Goal: Task Accomplishment & Management: Manage account settings

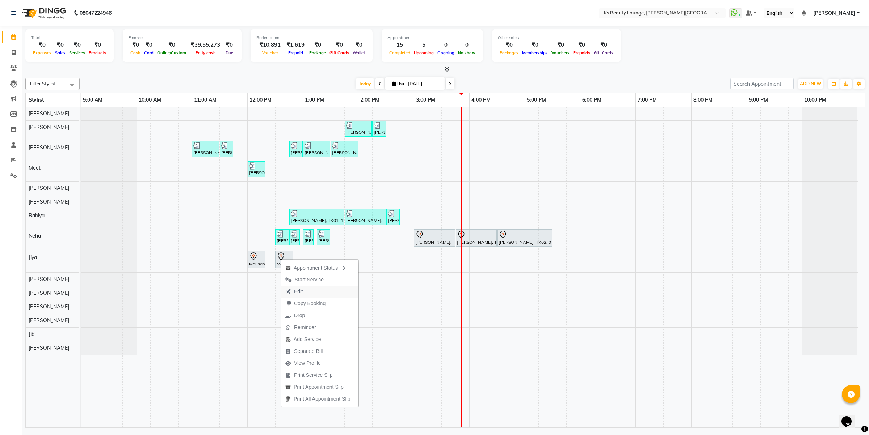
click at [326, 292] on button "Edit" at bounding box center [319, 292] width 77 height 12
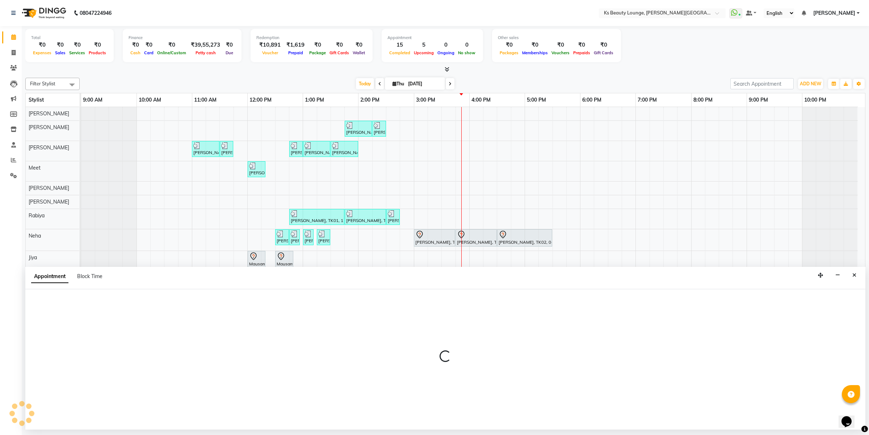
select select "tentative"
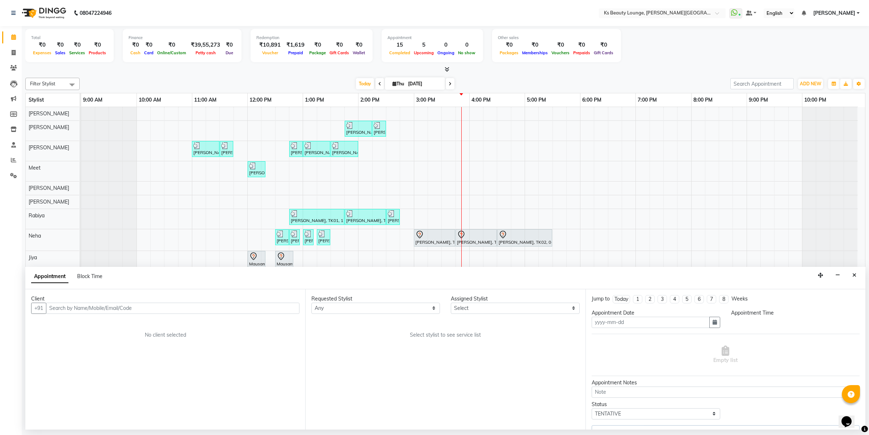
type input "[DATE]"
select select "79669"
select select "720"
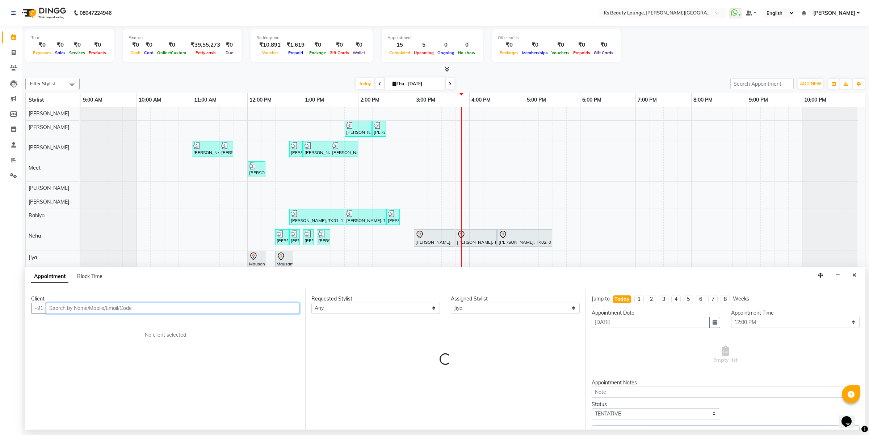
select select "1892"
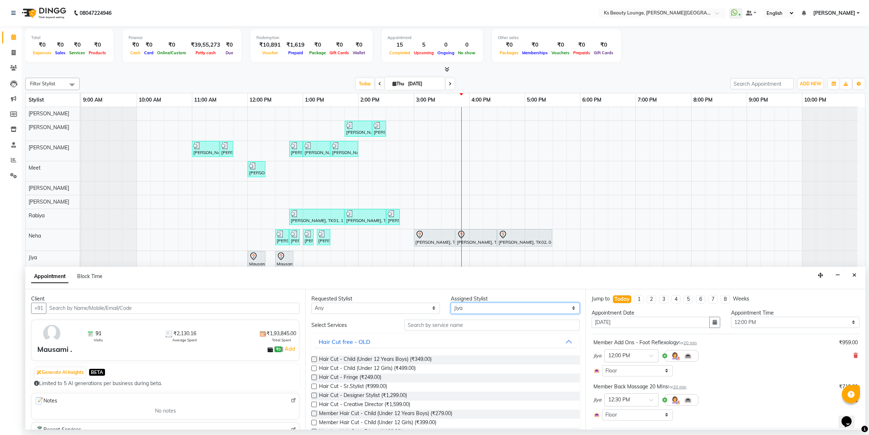
click at [464, 309] on select "Select [PERSON_NAME] [PERSON_NAME] [PERSON_NAME] [PERSON_NAME] [PERSON_NAME] Me…" at bounding box center [515, 308] width 128 height 11
select select "71060"
click at [451, 303] on select "Select [PERSON_NAME] [PERSON_NAME] [PERSON_NAME] [PERSON_NAME] [PERSON_NAME] Me…" at bounding box center [515, 308] width 128 height 11
click at [440, 320] on input "text" at bounding box center [491, 325] width 175 height 11
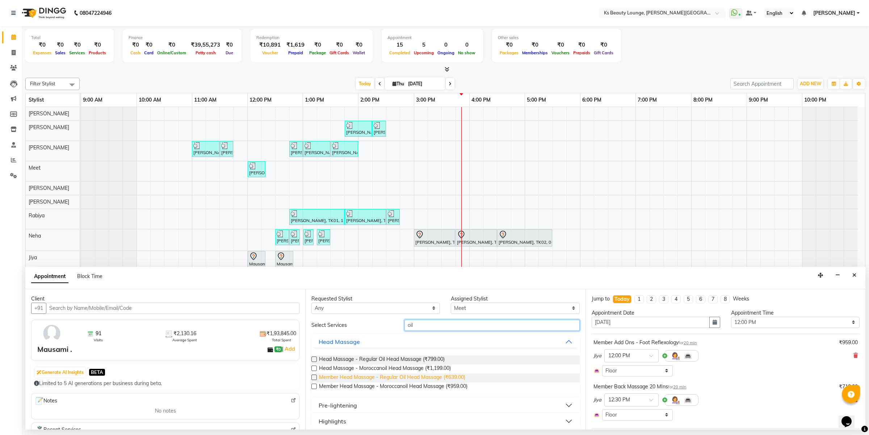
type input "oil"
click at [442, 377] on span "Member Head Massage - Regular Oil Head Massage (₹639.00)" at bounding box center [392, 378] width 146 height 9
checkbox input "false"
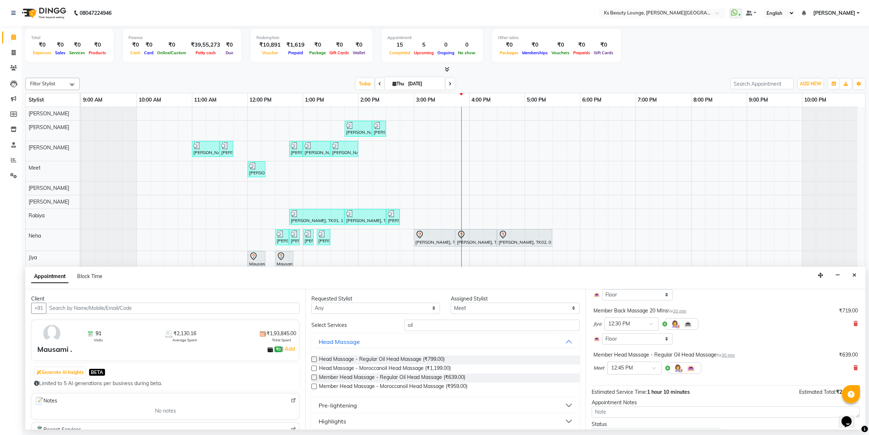
scroll to position [111, 0]
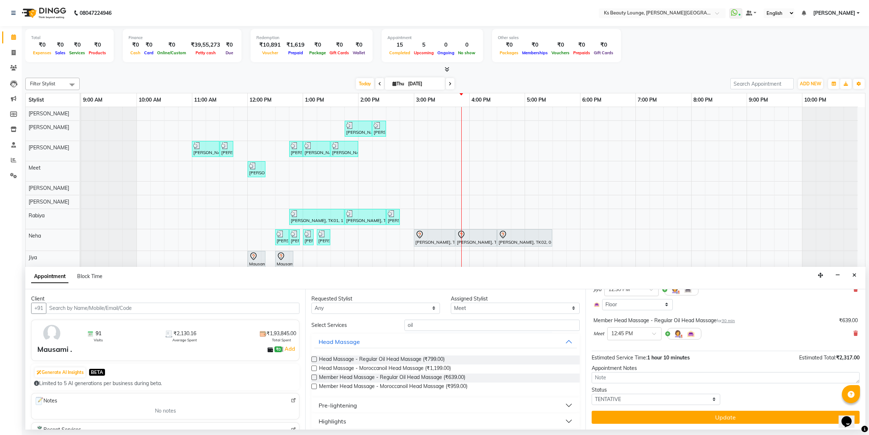
click at [771, 416] on button "Update" at bounding box center [725, 417] width 268 height 13
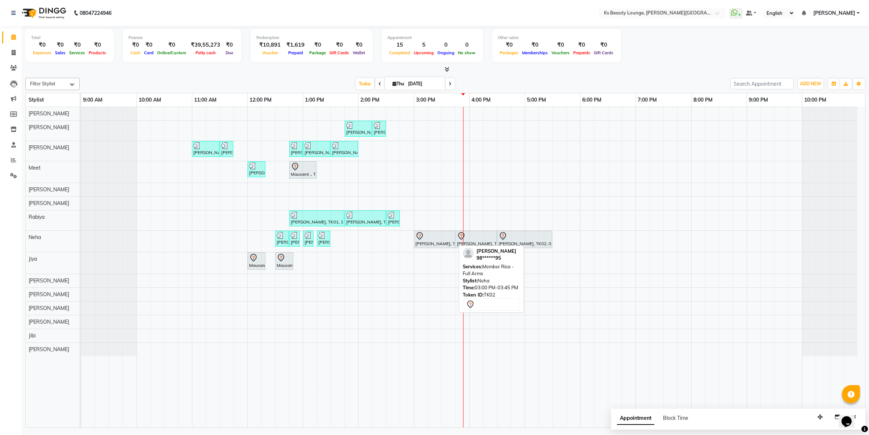
click at [417, 235] on icon at bounding box center [419, 236] width 9 height 9
select select "7"
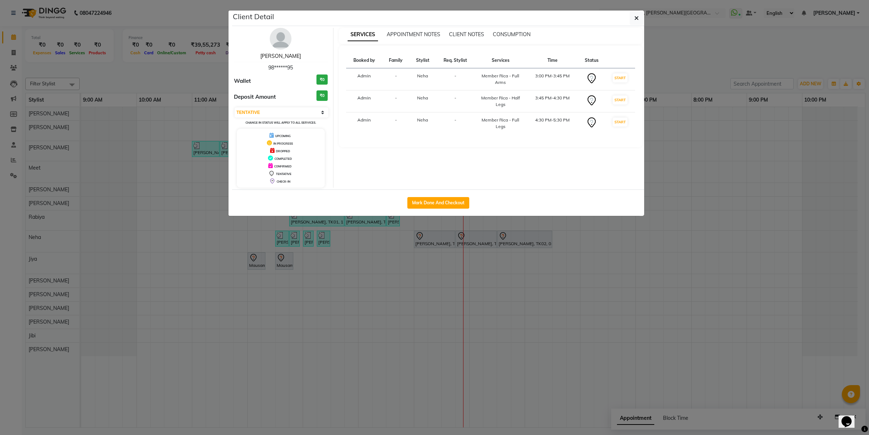
click at [287, 53] on link "[PERSON_NAME]" at bounding box center [280, 56] width 41 height 7
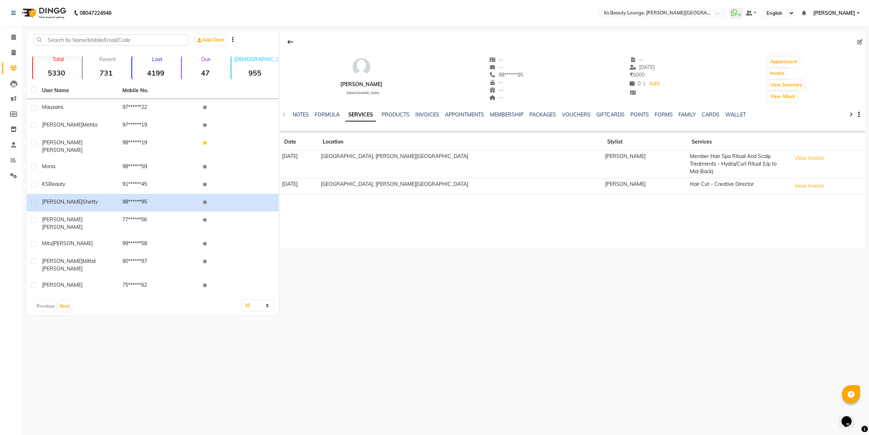
click at [564, 110] on div "NOTES FORMULA SERVICES PRODUCTS INVOICES APPOINTMENTS MEMBERSHIP PACKAGES VOUCH…" at bounding box center [572, 114] width 585 height 25
click at [565, 113] on link "VOUCHERS" at bounding box center [576, 114] width 29 height 7
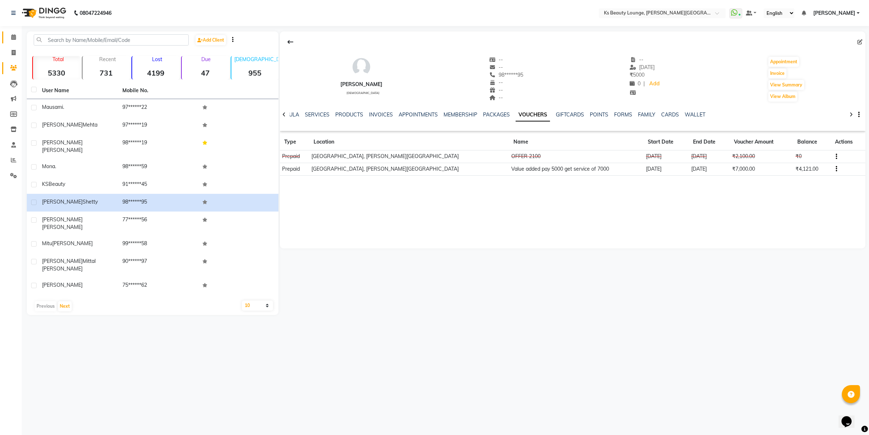
click at [5, 45] on li "Invoice" at bounding box center [11, 53] width 22 height 16
click at [8, 42] on link "Calendar" at bounding box center [10, 37] width 17 height 12
click at [10, 40] on span at bounding box center [13, 37] width 13 height 8
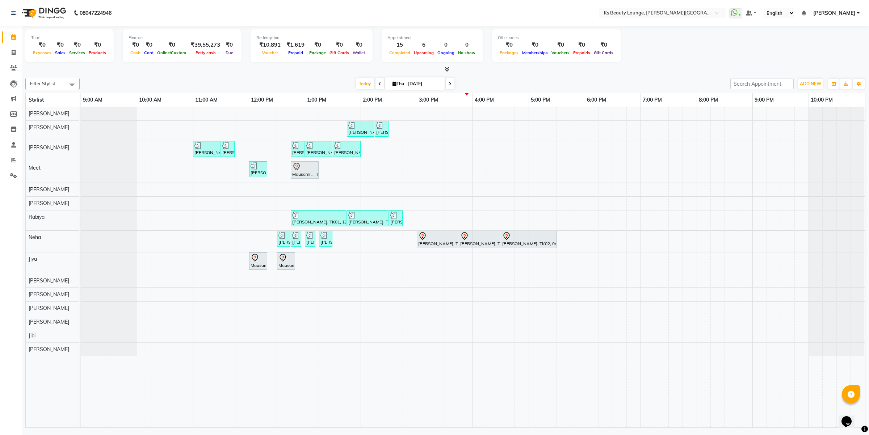
click at [375, 85] on span at bounding box center [379, 83] width 9 height 11
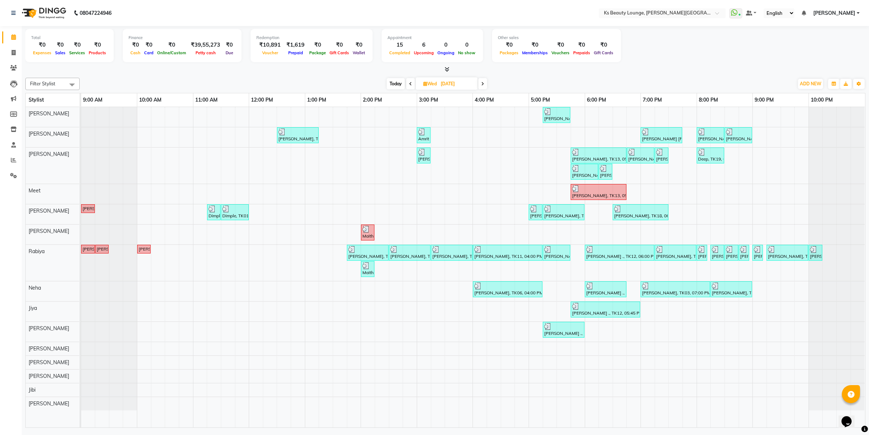
click at [395, 81] on span "Today" at bounding box center [396, 83] width 18 height 11
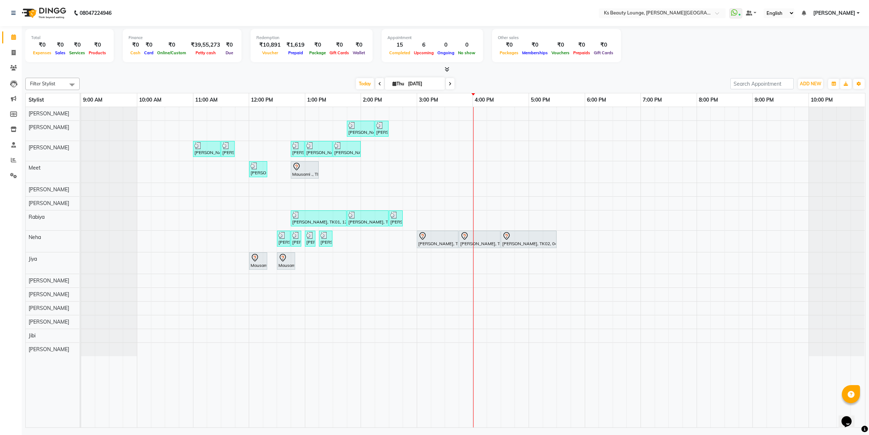
click at [447, 82] on span at bounding box center [450, 83] width 9 height 11
type input "[DATE]"
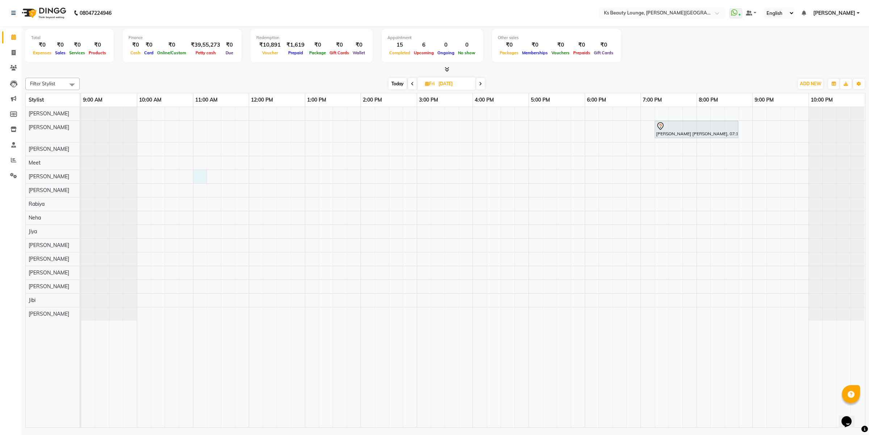
click at [198, 176] on div "[PERSON_NAME] [PERSON_NAME], 07:15 PM-08:45 PM, Member Natural Hair Color - Nat…" at bounding box center [473, 267] width 784 height 321
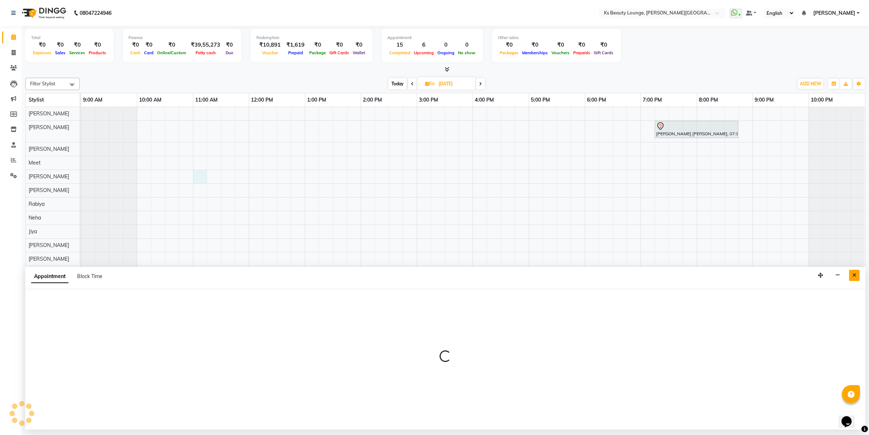
click at [853, 272] on button "Close" at bounding box center [854, 275] width 10 height 11
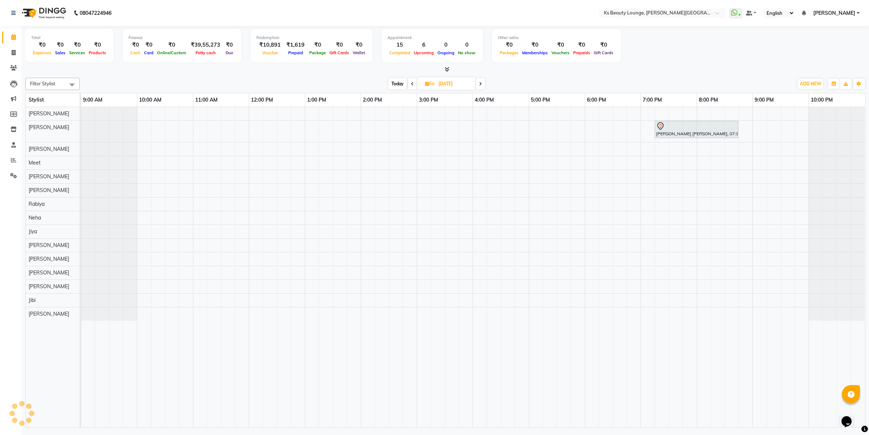
click at [199, 179] on div "[PERSON_NAME] [PERSON_NAME], 07:15 PM-08:45 PM, Member Natural Hair Color - Nat…" at bounding box center [473, 267] width 784 height 321
select select "58504"
select select "tentative"
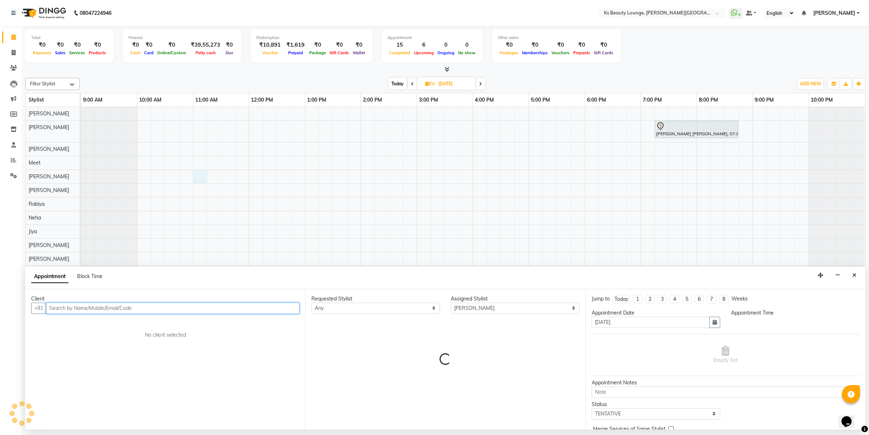
select select "660"
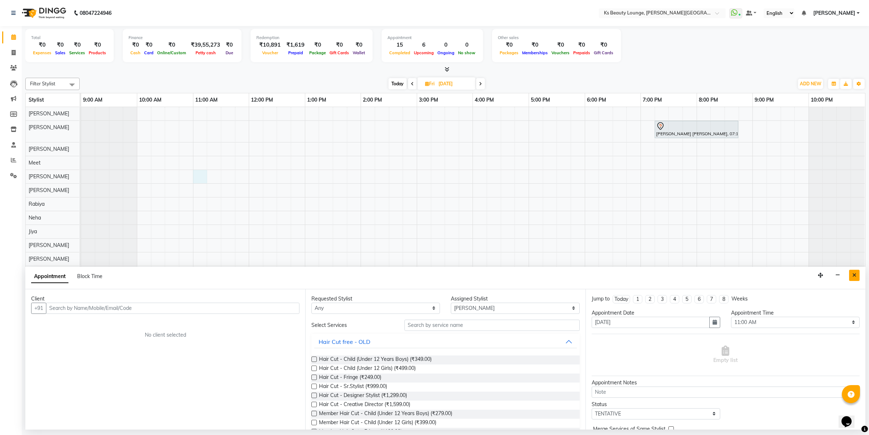
click at [858, 274] on button "Close" at bounding box center [854, 275] width 10 height 11
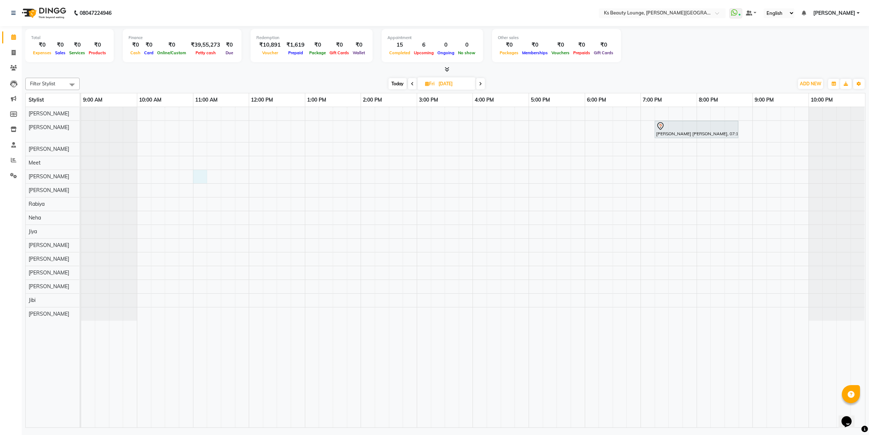
click at [197, 180] on div "[PERSON_NAME] [PERSON_NAME], 07:15 PM-08:45 PM, Member Natural Hair Color - Nat…" at bounding box center [473, 267] width 784 height 321
select select "58504"
select select "660"
select select "tentative"
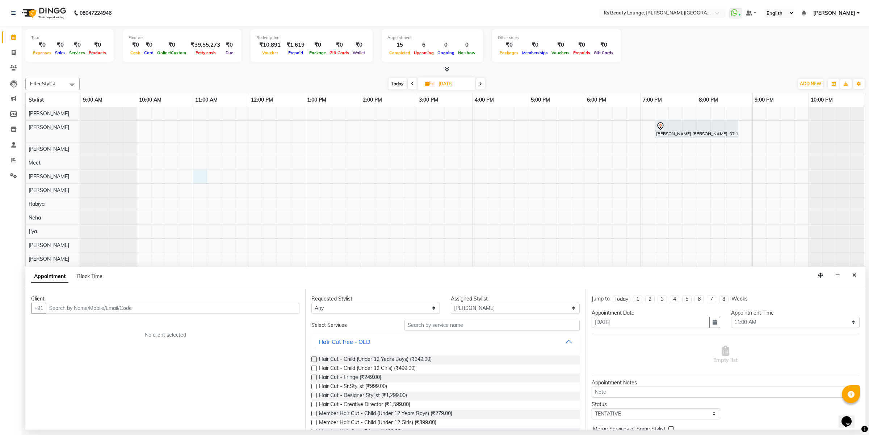
drag, startPoint x: 130, startPoint y: 309, endPoint x: 266, endPoint y: 357, distance: 144.7
click at [158, 324] on div "Client +91 No client selected" at bounding box center [165, 360] width 280 height 140
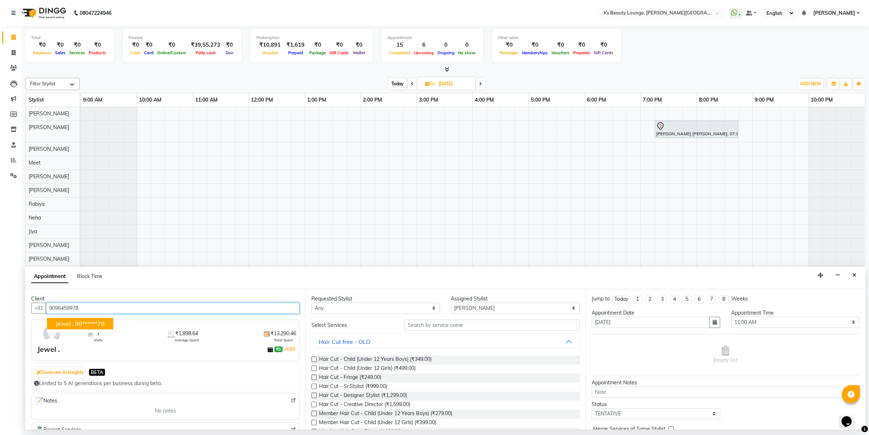
click at [87, 321] on ngb-highlight "90******78" at bounding box center [90, 323] width 30 height 7
type input "90******78"
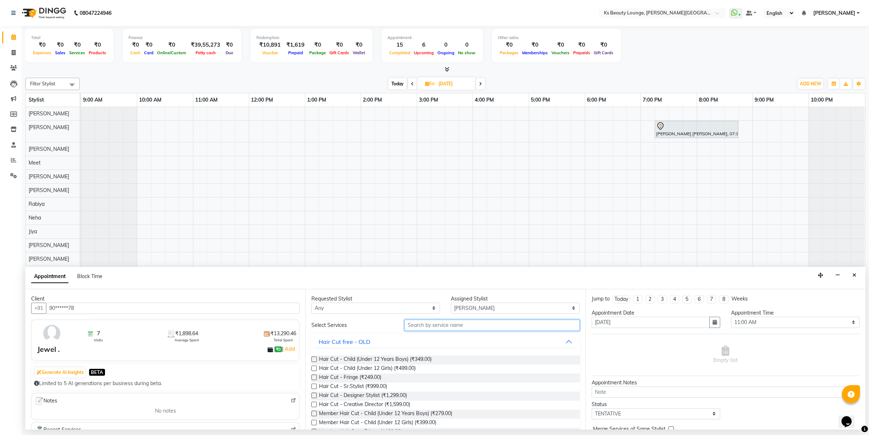
click at [467, 326] on input "text" at bounding box center [491, 325] width 175 height 11
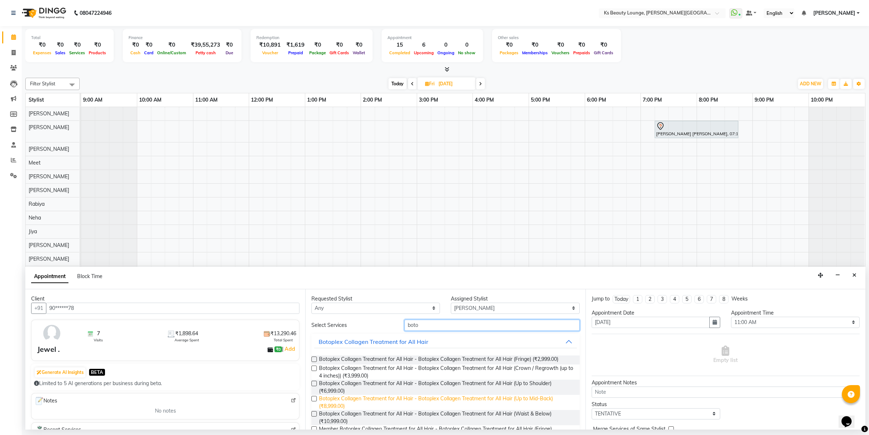
type input "boto"
click at [477, 400] on span "Botoplex Collagen Treatment for All Hair - Botoplex Collagen Treatment for All …" at bounding box center [446, 402] width 254 height 15
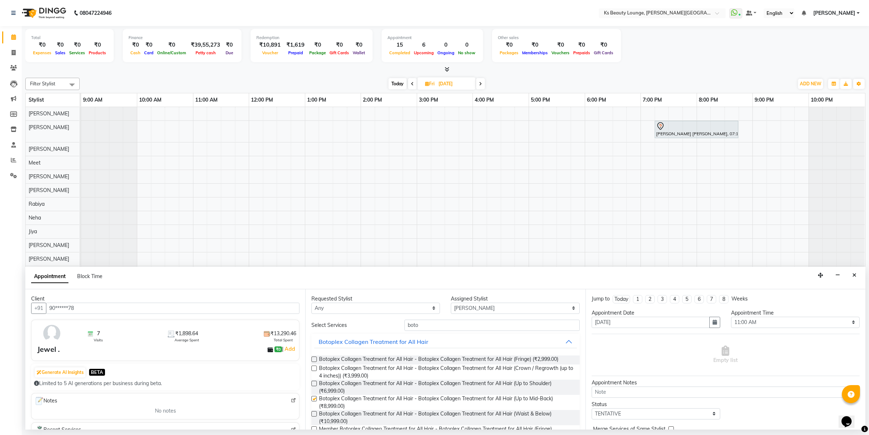
checkbox input "false"
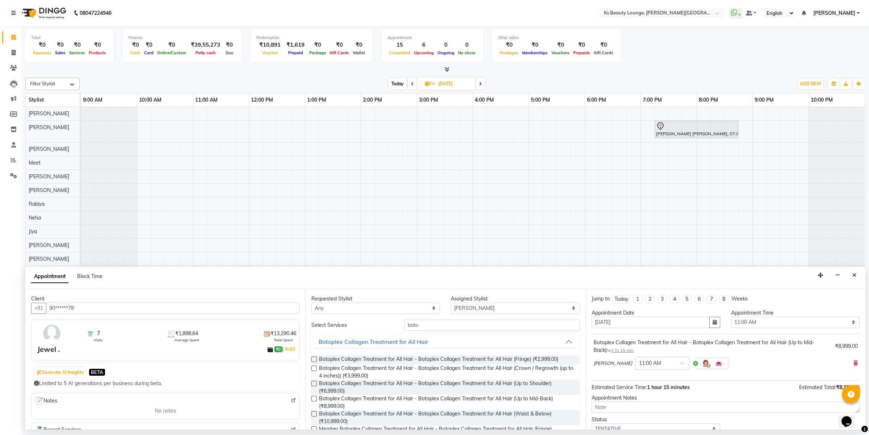
scroll to position [51, 0]
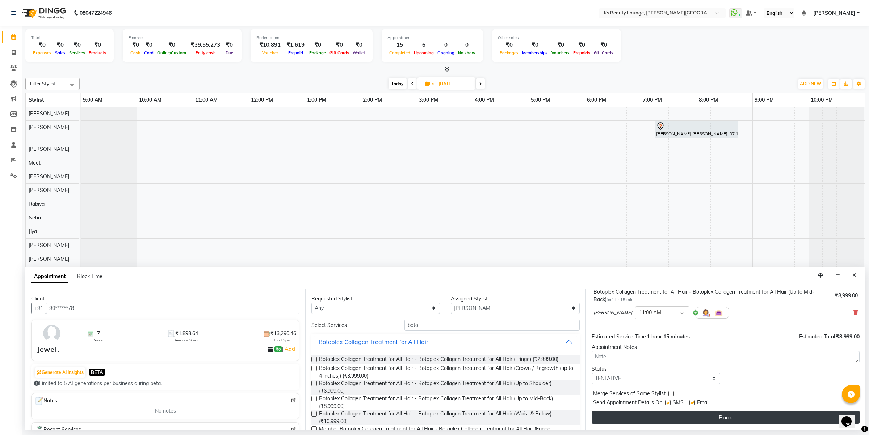
click at [713, 420] on button "Book" at bounding box center [725, 417] width 268 height 13
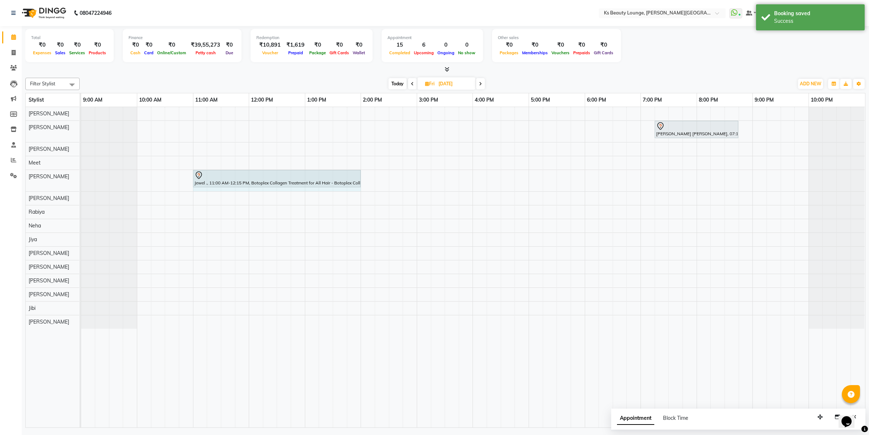
drag, startPoint x: 262, startPoint y: 174, endPoint x: 358, endPoint y: 174, distance: 95.9
click at [81, 174] on div "Jewel ., 11:00 AM-12:15 PM, Botoplex Collagen Treatment for All Hair - Botoplex…" at bounding box center [81, 180] width 0 height 21
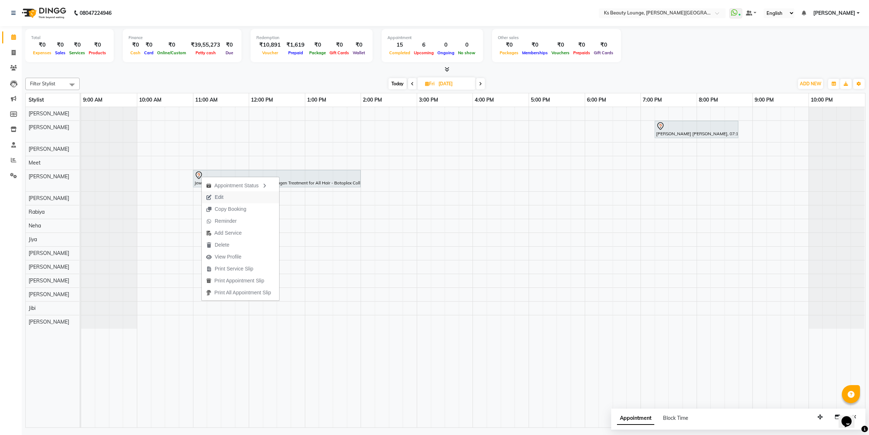
click at [225, 193] on span "Edit" at bounding box center [215, 197] width 26 height 12
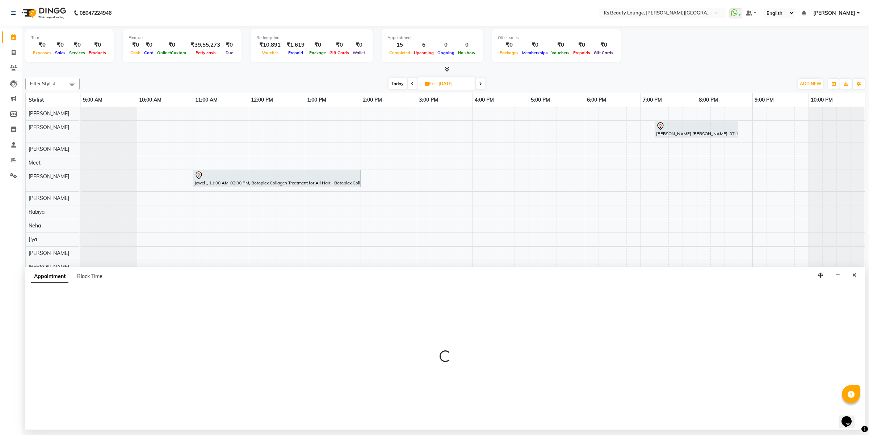
select select "tentative"
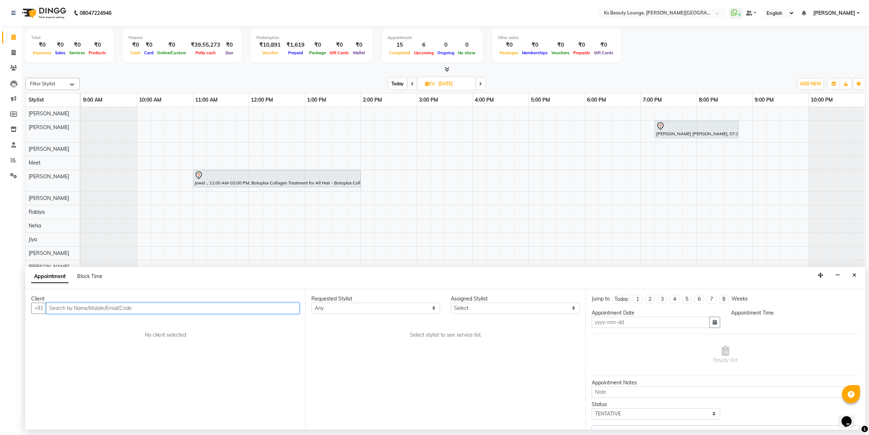
type input "[DATE]"
select select "660"
select select "58504"
select select "1892"
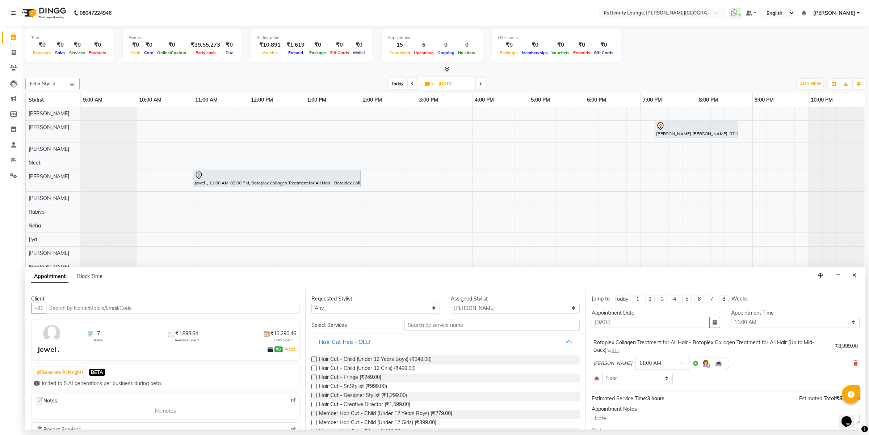
click at [854, 279] on button "Close" at bounding box center [854, 275] width 10 height 11
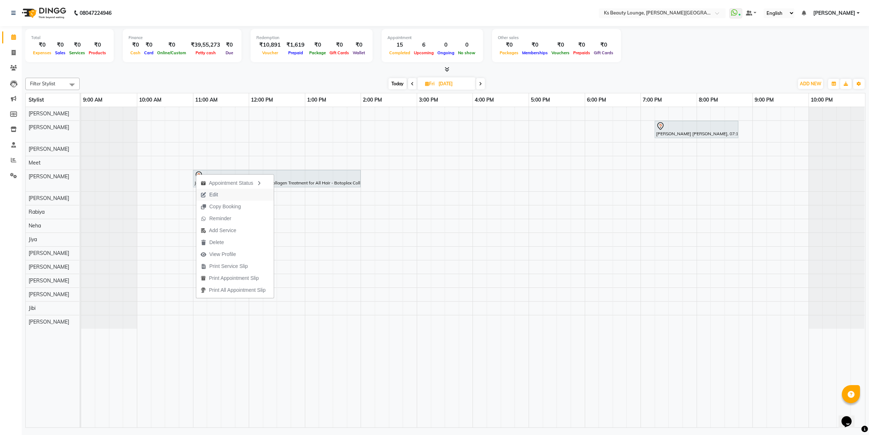
click at [230, 199] on button "Edit" at bounding box center [234, 195] width 77 height 12
select select "660"
select select "tentative"
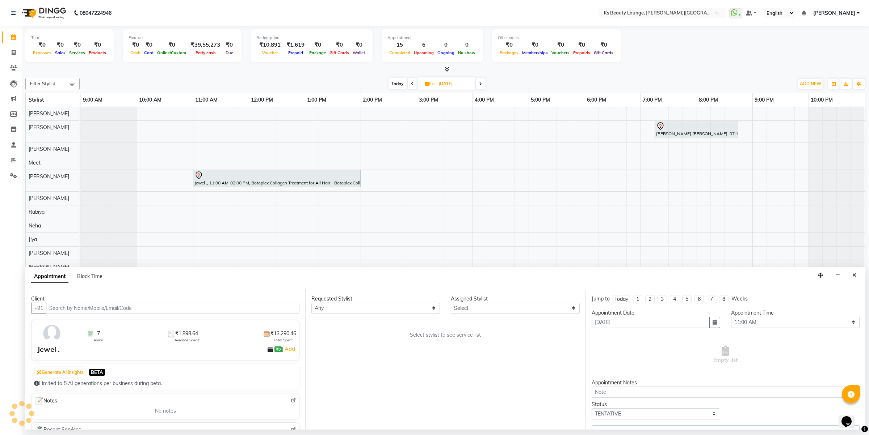
select select "58504"
select select "1892"
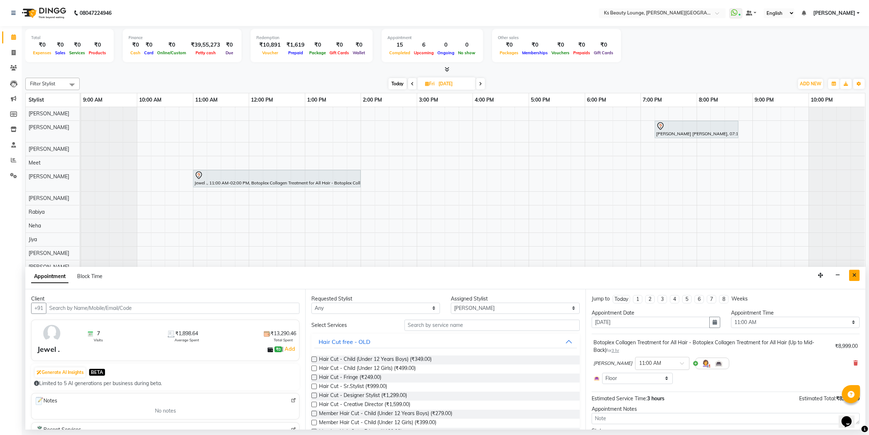
click at [853, 279] on button "Close" at bounding box center [854, 275] width 10 height 11
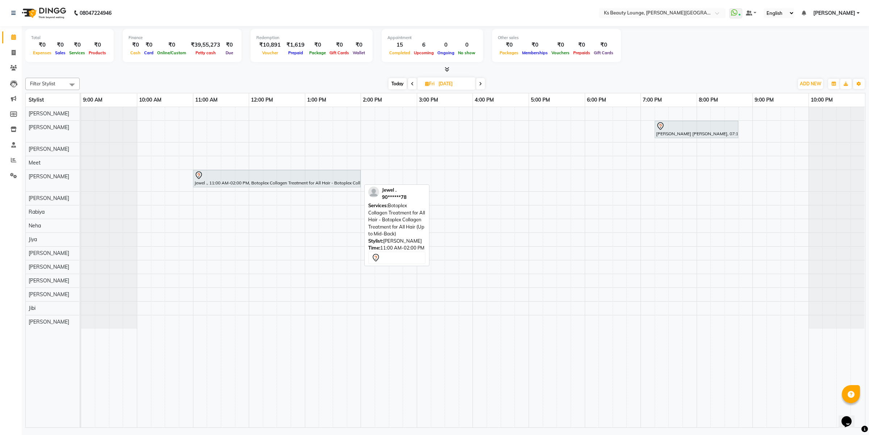
click at [256, 172] on div at bounding box center [276, 175] width 165 height 9
select select "7"
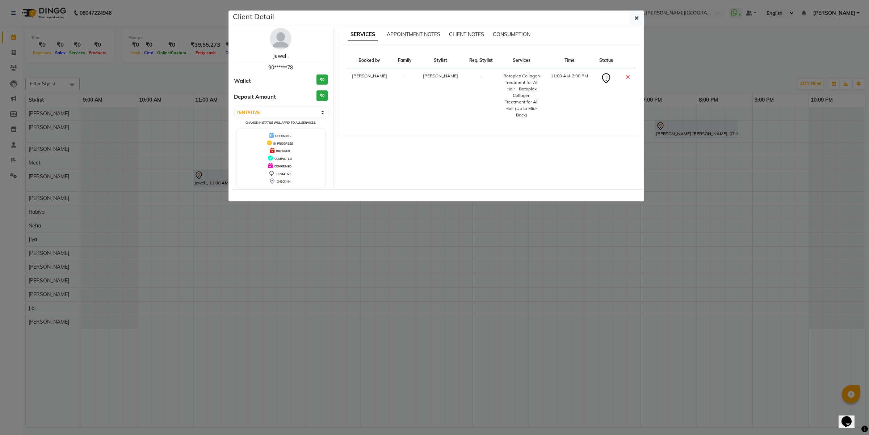
click at [281, 57] on link "Jewel ." at bounding box center [281, 56] width 16 height 7
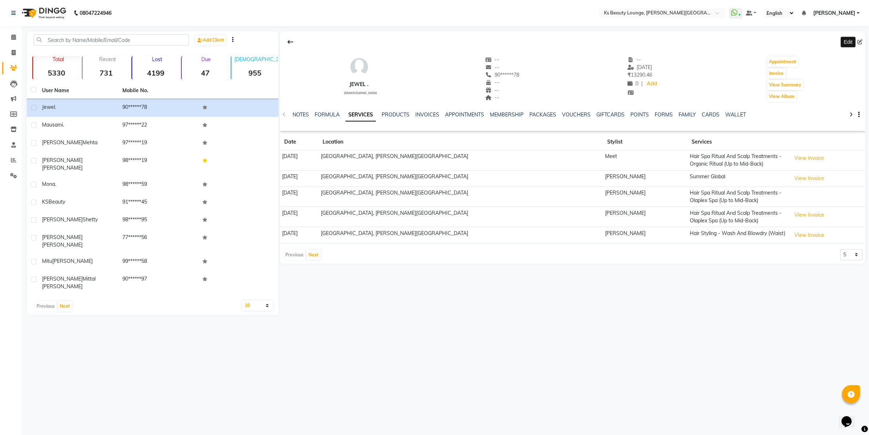
click at [862, 40] on icon at bounding box center [859, 41] width 5 height 5
select select "[DEMOGRAPHIC_DATA]"
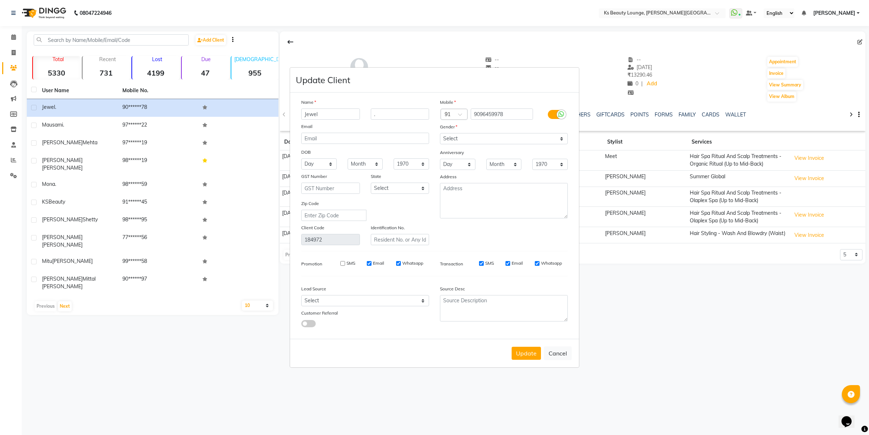
drag, startPoint x: 348, startPoint y: 114, endPoint x: 222, endPoint y: 123, distance: 126.7
click at [222, 123] on ngb-modal-window "Update Client Name [PERSON_NAME] . Email DOB Day 01 02 03 04 05 06 07 08 09 10 …" at bounding box center [434, 217] width 869 height 435
type input "[PERSON_NAME]"
click at [526, 352] on button "Update" at bounding box center [525, 353] width 29 height 13
select select
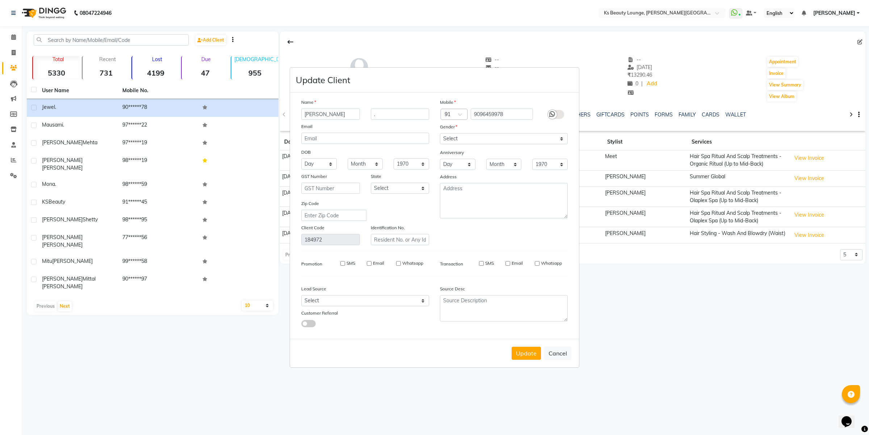
select select
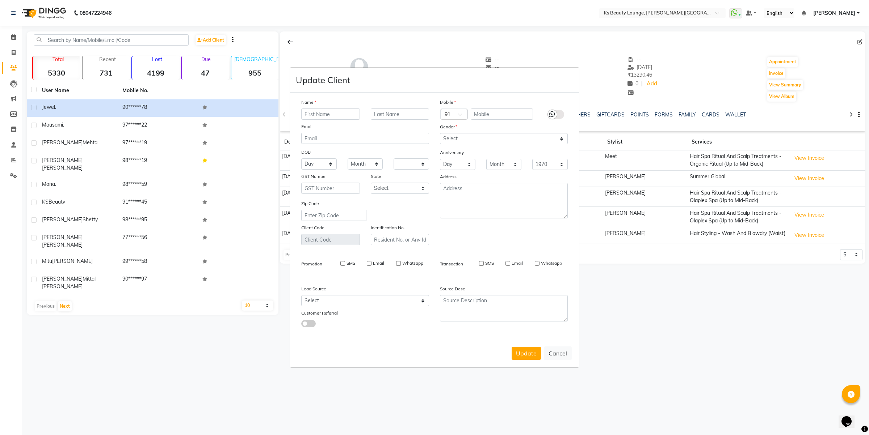
select select
checkbox input "false"
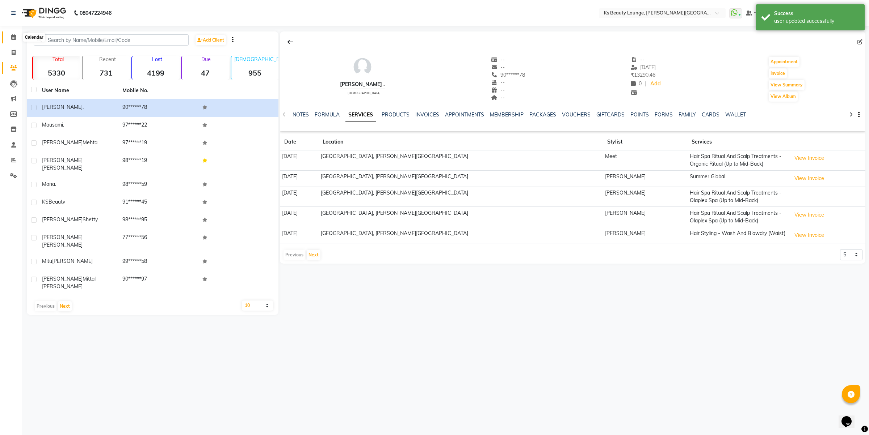
click at [10, 37] on span at bounding box center [13, 37] width 13 height 8
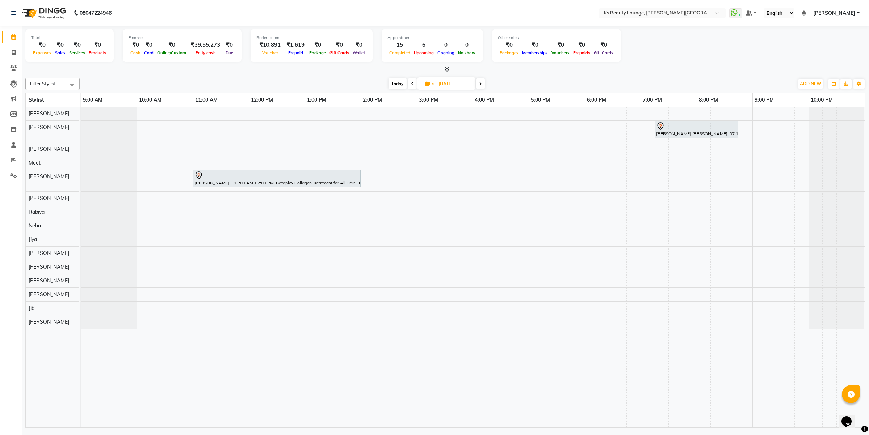
click at [396, 88] on span "Today" at bounding box center [397, 83] width 18 height 11
type input "[DATE]"
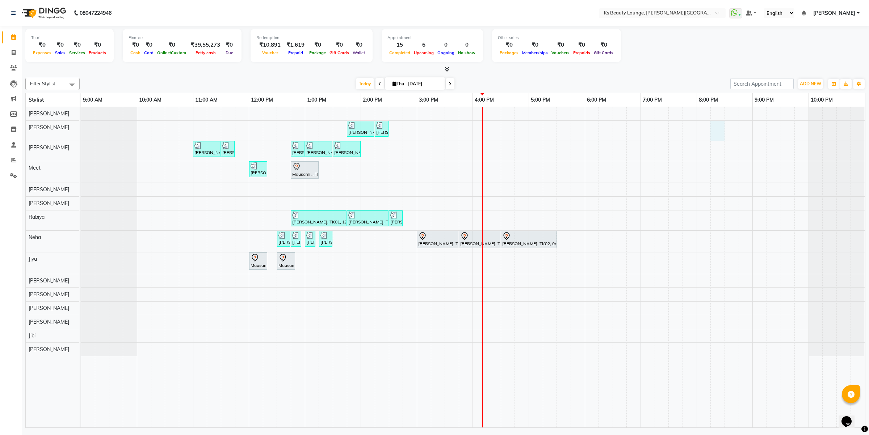
click at [720, 131] on div "[PERSON_NAME] ., TK03, 01:45 PM-02:15 PM, Member Natural Hair Color - Natural R…" at bounding box center [473, 267] width 784 height 321
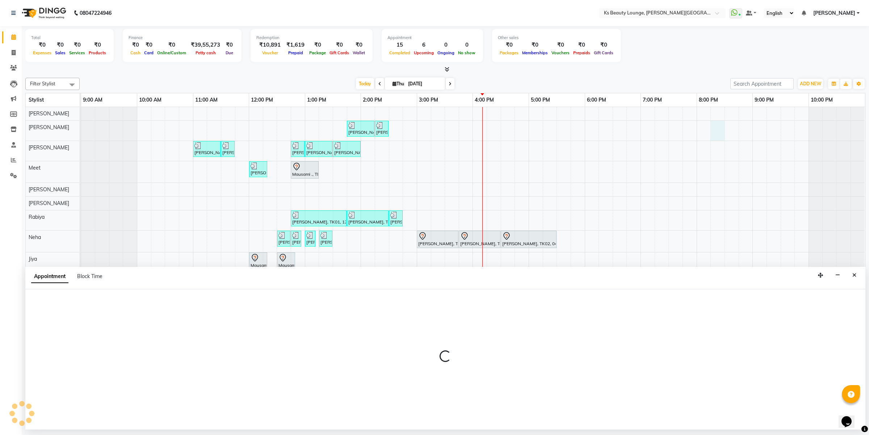
select select "58074"
select select "tentative"
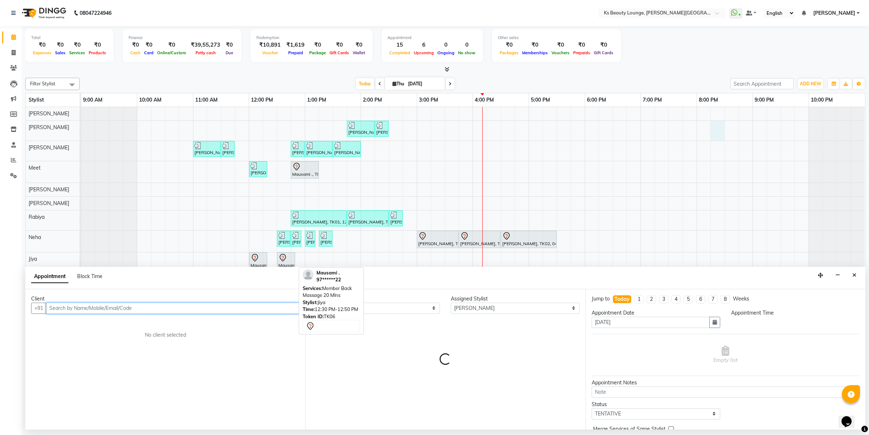
select select "1215"
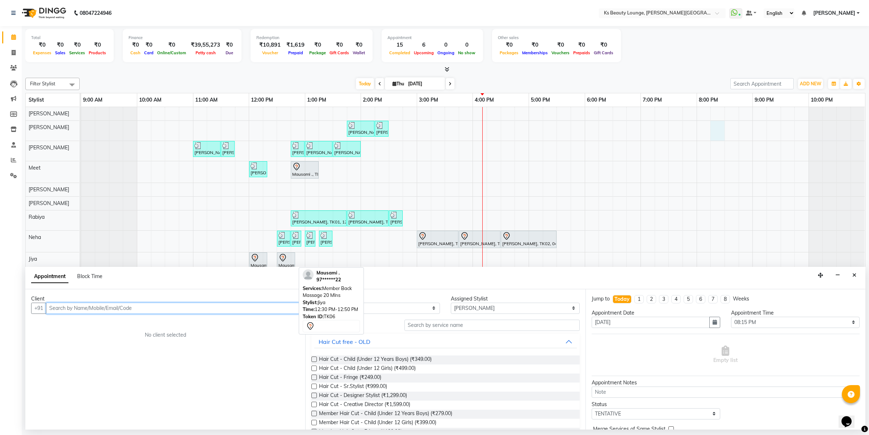
click at [281, 256] on icon at bounding box center [282, 258] width 9 height 9
select select "7"
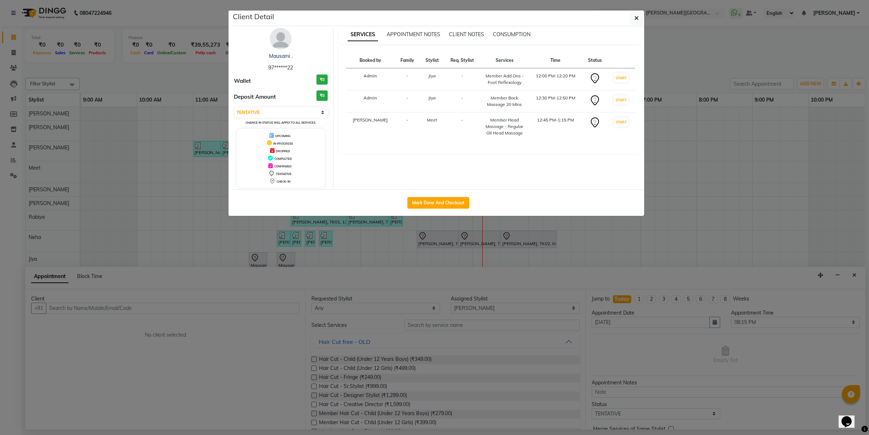
click at [388, 288] on ngb-modal-window "Client Detail Mausami . 97******22 Wallet ₹0 Deposit Amount ₹0 Select IN SERVIC…" at bounding box center [434, 217] width 869 height 435
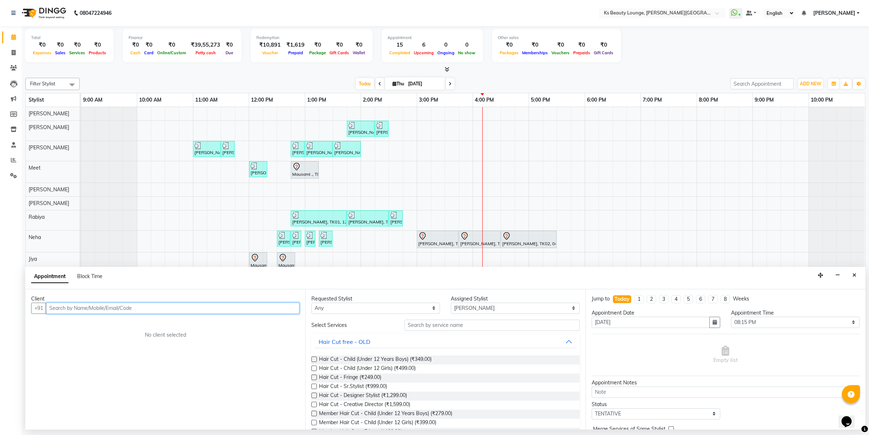
click at [212, 311] on input "text" at bounding box center [172, 308] width 253 height 11
click at [112, 320] on ngb-highlight "97******22" at bounding box center [100, 323] width 30 height 7
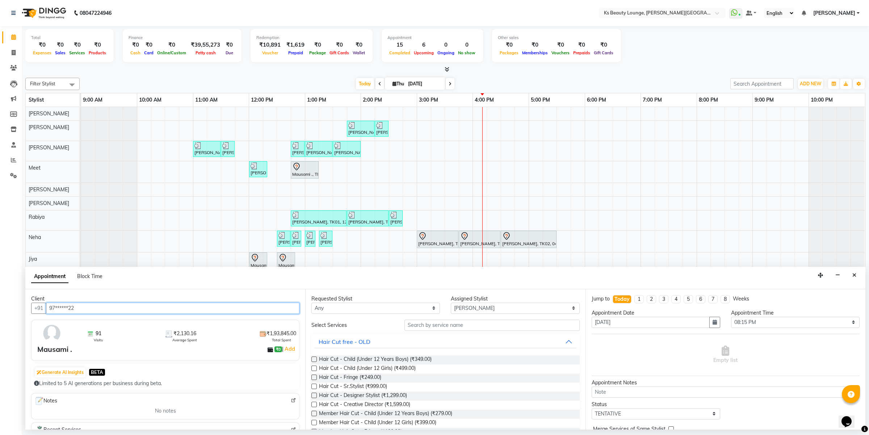
type input "97******22"
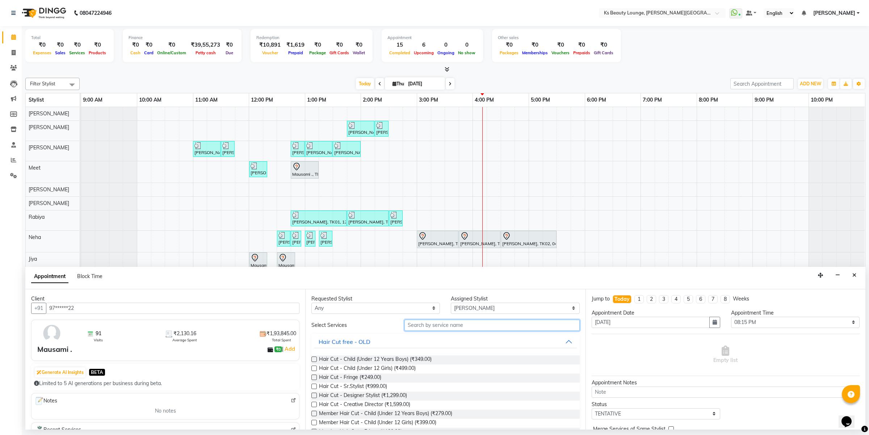
click at [445, 323] on input "text" at bounding box center [491, 325] width 175 height 11
click at [401, 393] on span "Hair Cut - Designer Stylist (₹1,299.00)" at bounding box center [363, 396] width 88 height 9
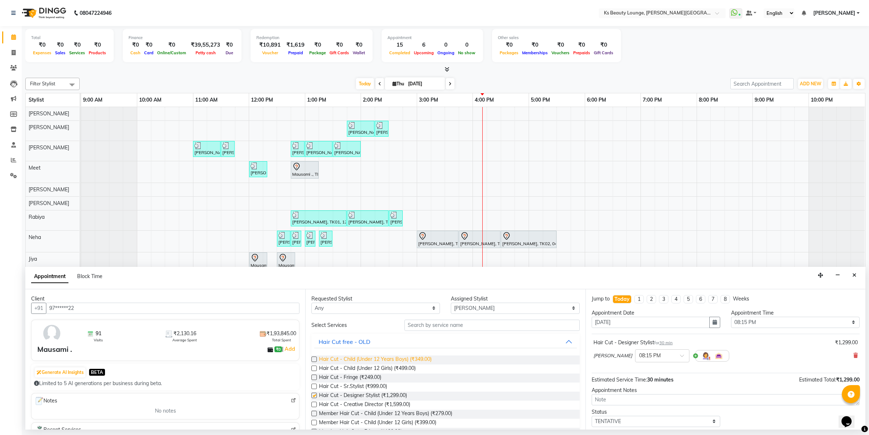
checkbox input "false"
click at [428, 321] on input "text" at bounding box center [491, 325] width 175 height 11
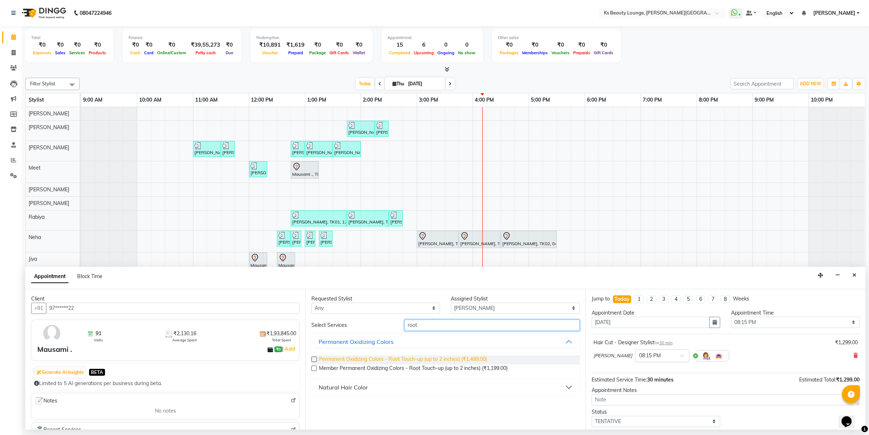
type input "root"
drag, startPoint x: 470, startPoint y: 359, endPoint x: 516, endPoint y: 366, distance: 46.5
click at [471, 359] on span "Permanent Oxidizing Colors - Root Touch-up (up to 2 inches) (₹1,499.00)" at bounding box center [403, 360] width 168 height 9
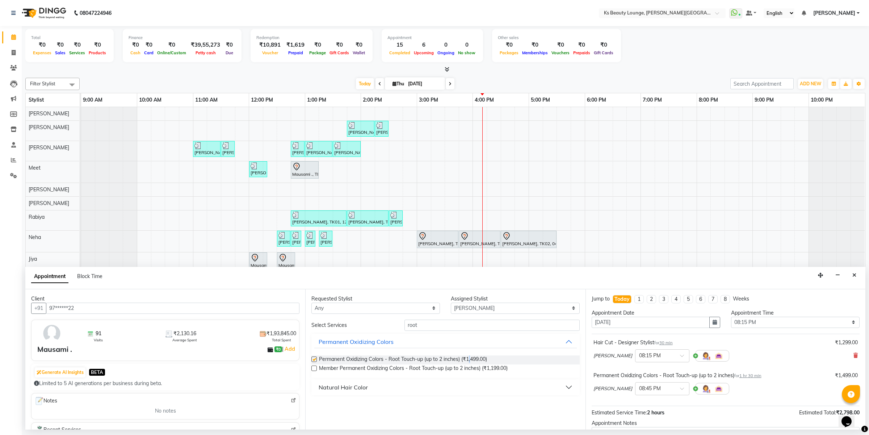
checkbox input "false"
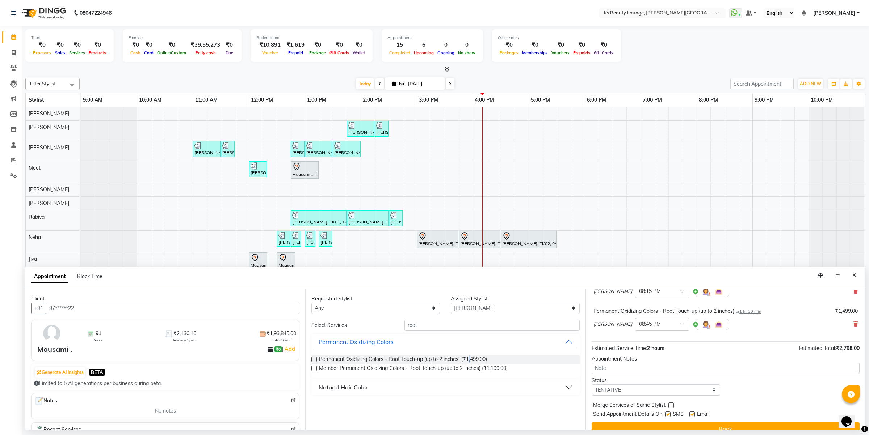
scroll to position [77, 0]
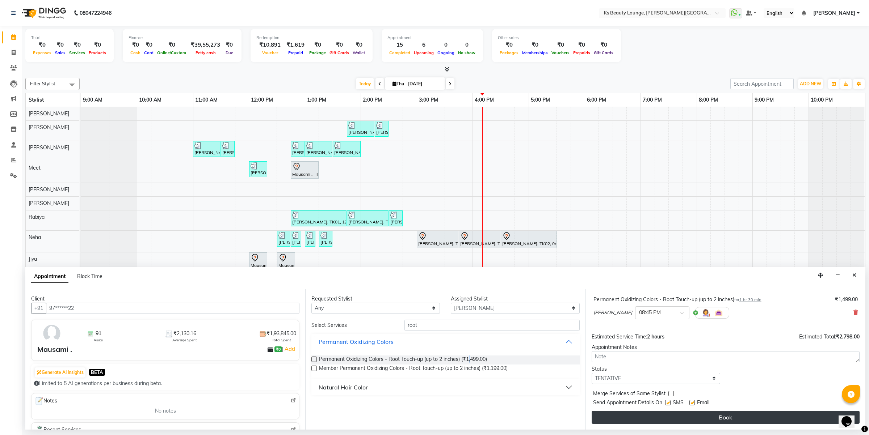
click at [748, 420] on button "Book" at bounding box center [725, 417] width 268 height 13
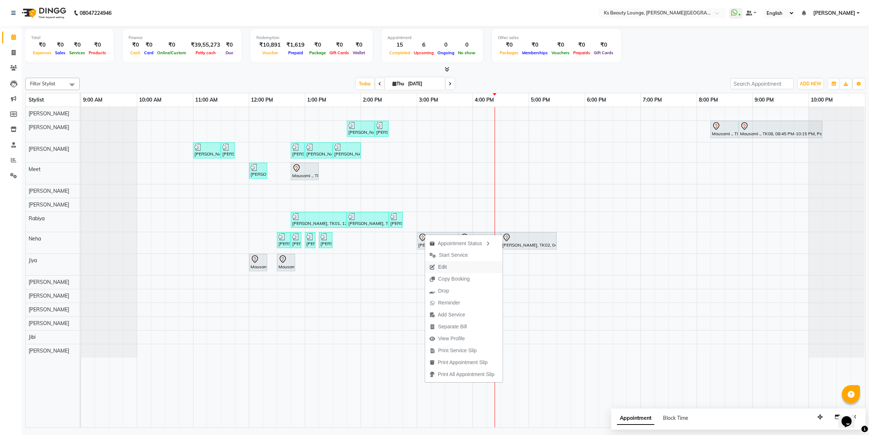
click at [448, 269] on span "Edit" at bounding box center [438, 267] width 26 height 12
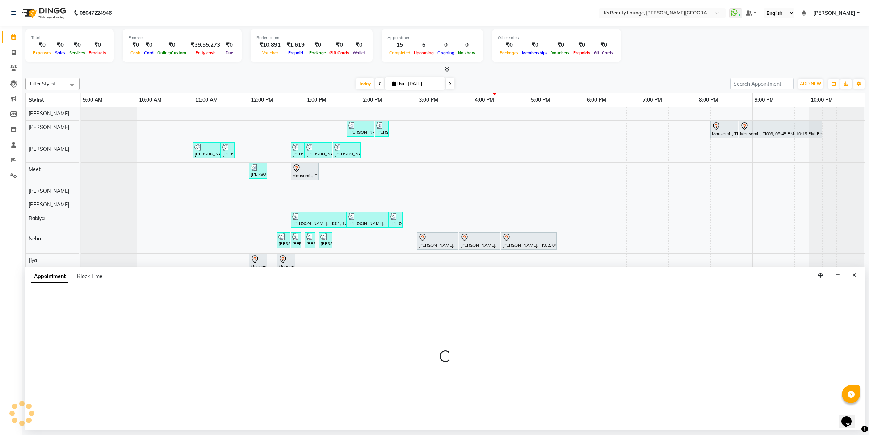
select select "tentative"
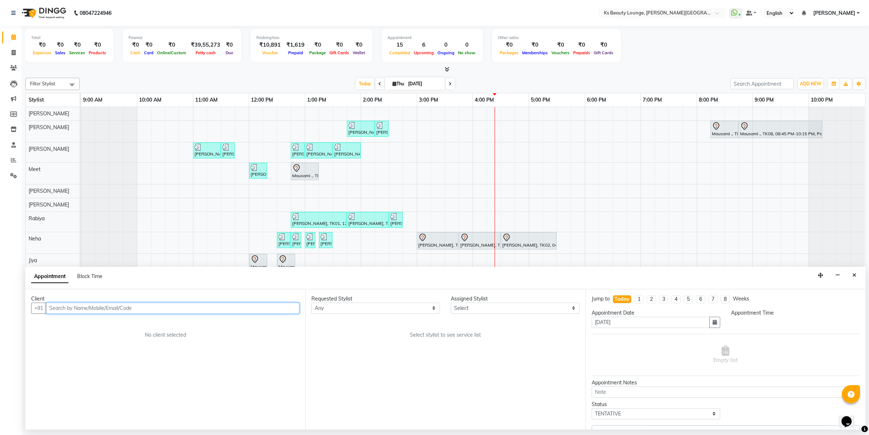
select select "83662"
select select "900"
select select "1892"
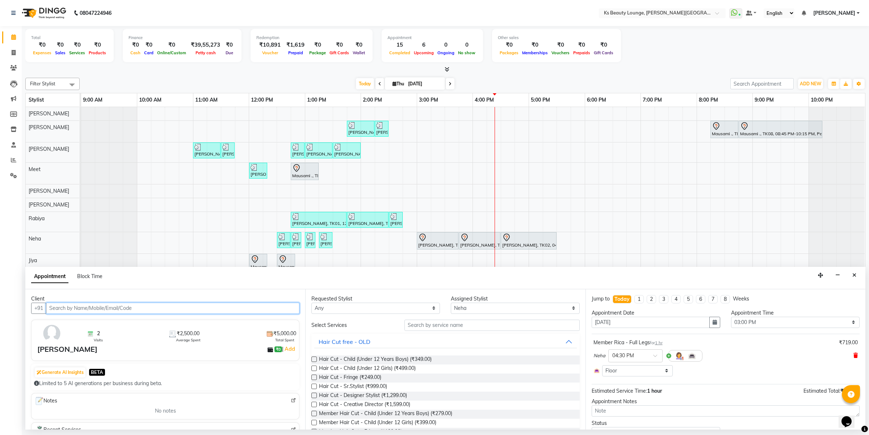
select select "1892"
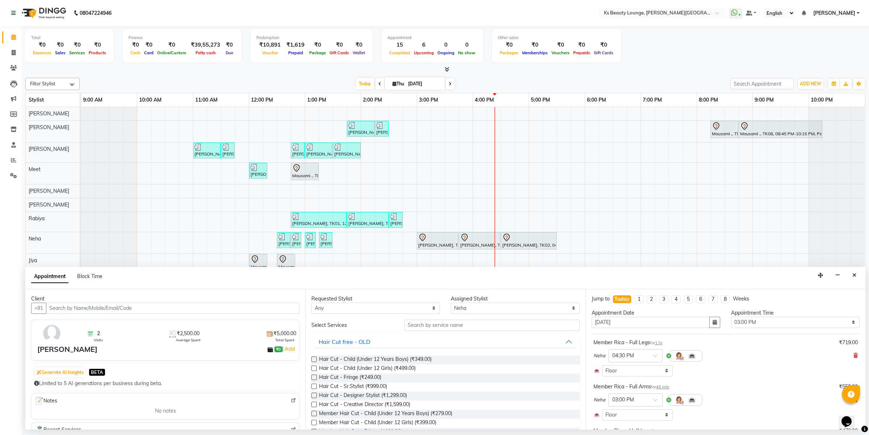
click at [846, 353] on div "Neha × 04:30 PM" at bounding box center [725, 356] width 264 height 19
click at [853, 354] on icon at bounding box center [855, 355] width 4 height 5
click at [848, 355] on div "Neha × 03:00 PM" at bounding box center [725, 362] width 264 height 19
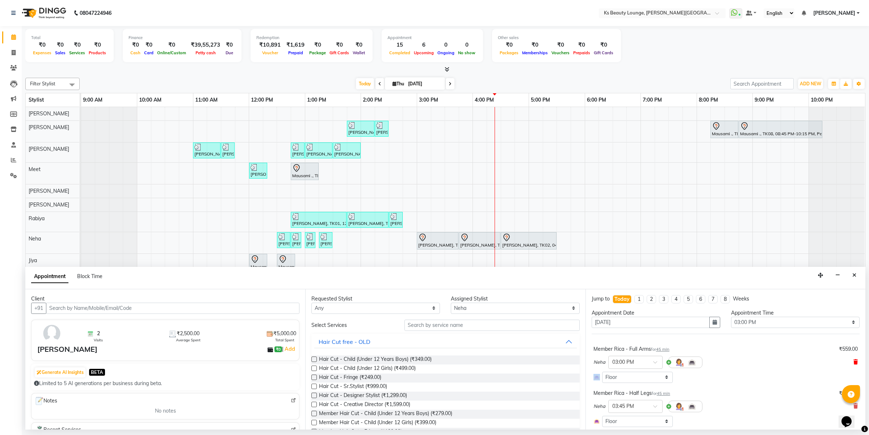
click at [853, 362] on icon at bounding box center [855, 362] width 4 height 5
click at [853, 366] on span at bounding box center [855, 369] width 4 height 8
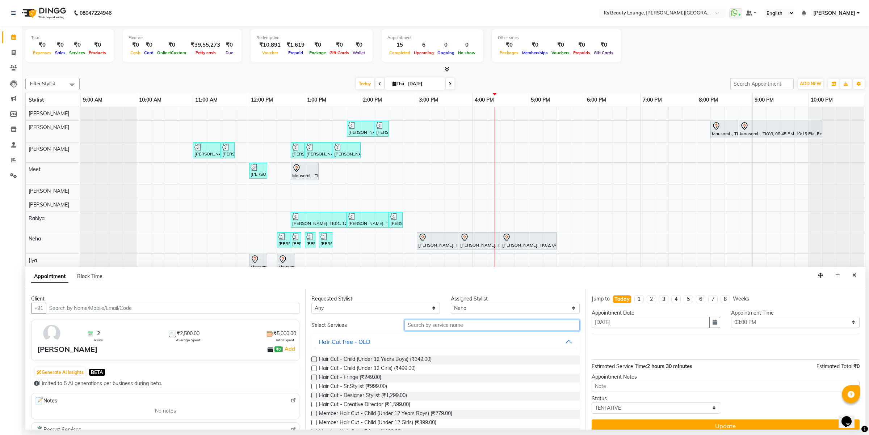
click at [490, 329] on input "text" at bounding box center [491, 325] width 175 height 11
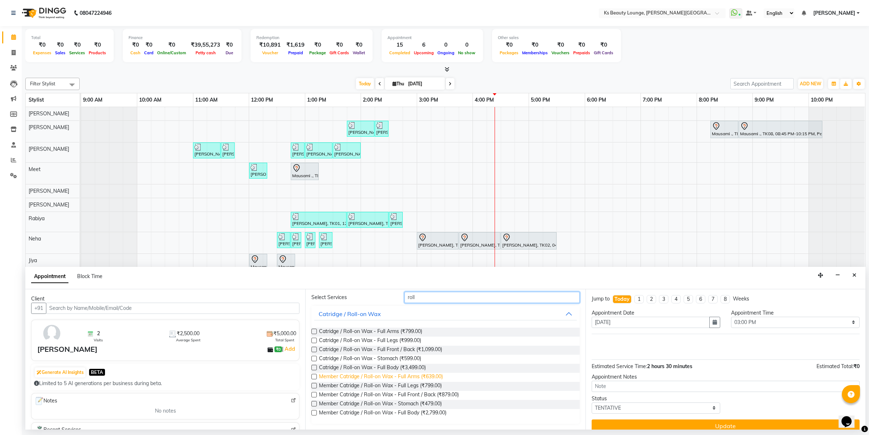
type input "roll"
click at [405, 376] on span "Member Catridge / Roll-on Wax - Full Arms (₹639.00)" at bounding box center [381, 377] width 124 height 9
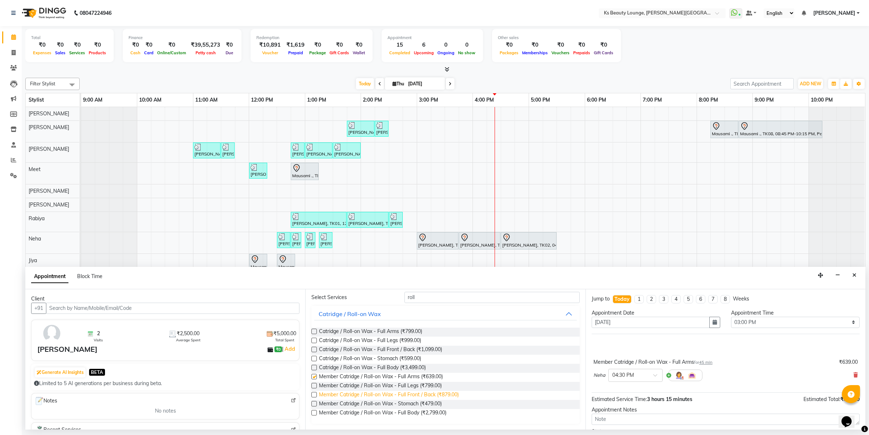
checkbox input "false"
click at [413, 386] on span "Member Catridge / Roll-on Wax - Full Legs (₹799.00)" at bounding box center [380, 386] width 123 height 9
checkbox input "false"
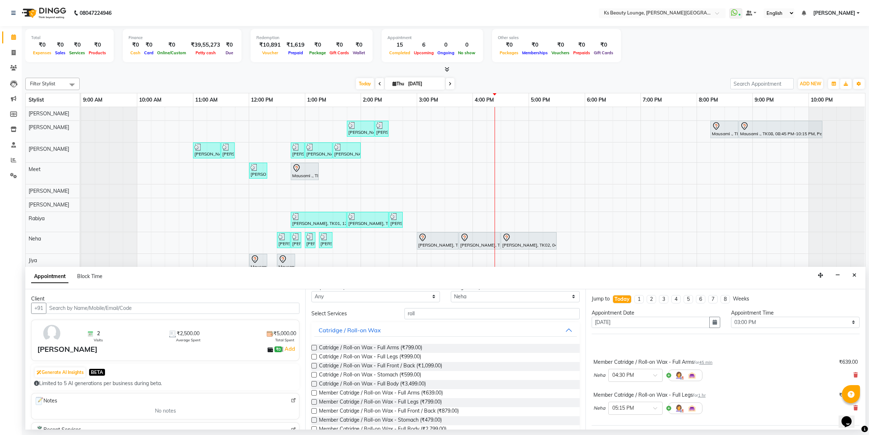
scroll to position [0, 0]
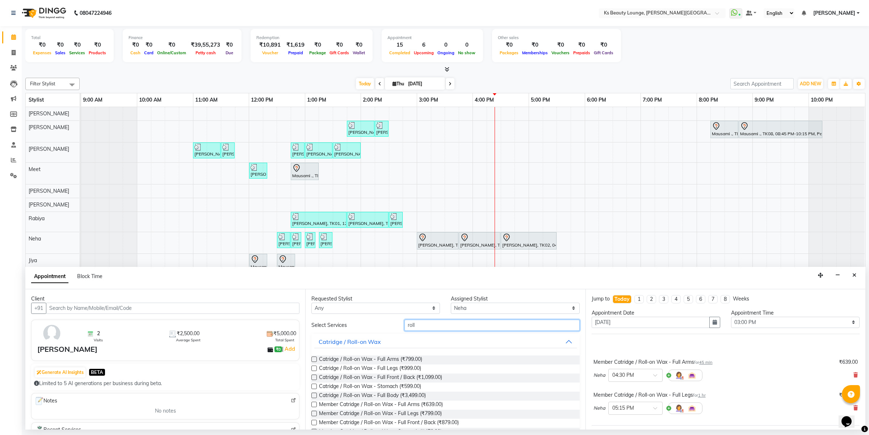
drag, startPoint x: 434, startPoint y: 325, endPoint x: 347, endPoint y: 330, distance: 87.7
click at [347, 330] on div "Select Services roll" at bounding box center [445, 325] width 279 height 11
drag, startPoint x: 424, startPoint y: 330, endPoint x: 311, endPoint y: 319, distance: 114.2
click at [312, 320] on div "Select Services under" at bounding box center [445, 325] width 279 height 11
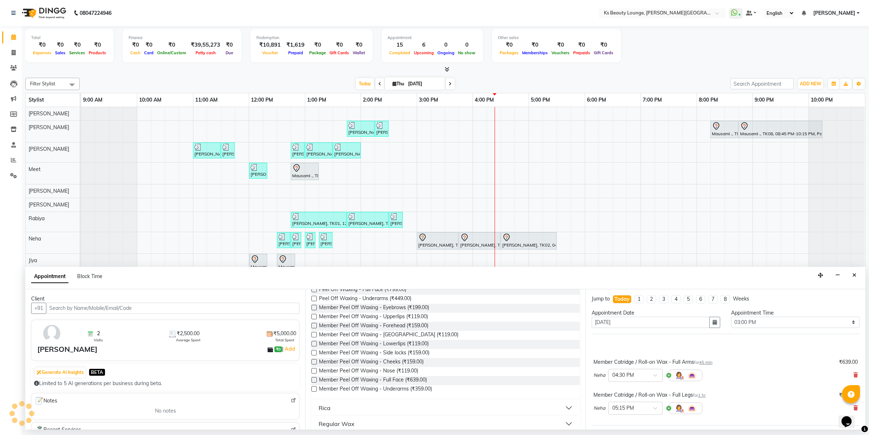
scroll to position [150, 0]
type input "peel"
click at [403, 380] on span "Member Peel Off Waxing - Underarms (₹359.00)" at bounding box center [375, 382] width 113 height 9
checkbox input "false"
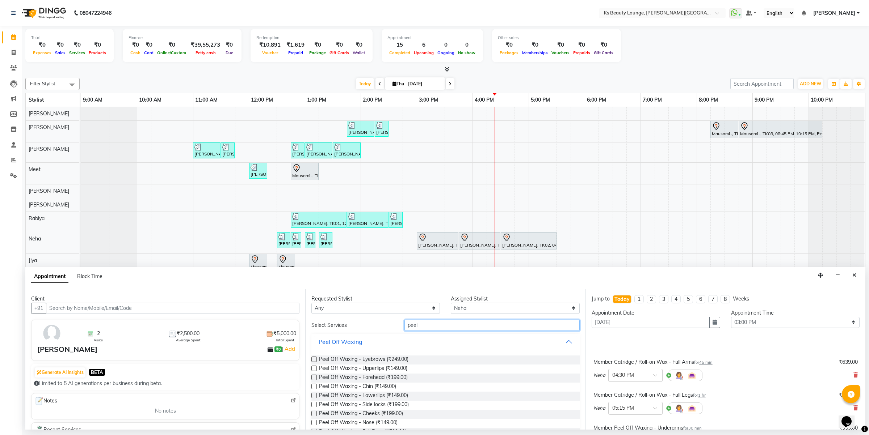
drag, startPoint x: 429, startPoint y: 329, endPoint x: 322, endPoint y: 327, distance: 106.8
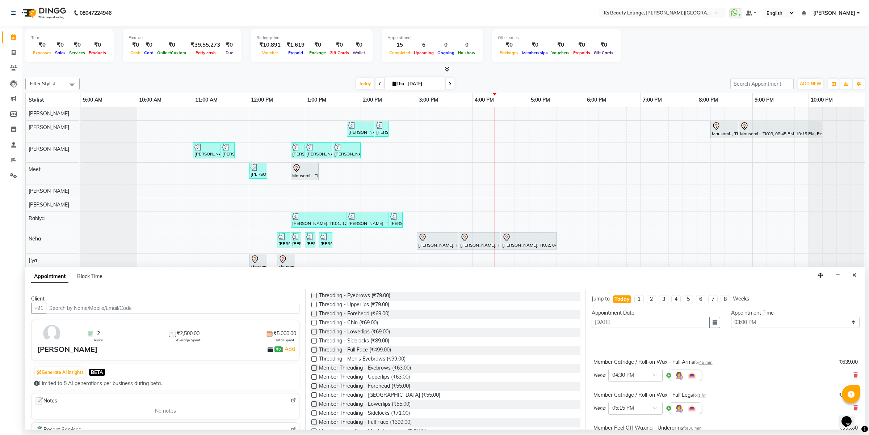
scroll to position [82, 0]
type input "threa"
click at [374, 349] on span "Member Threading - Eyebrows (₹63.00)" at bounding box center [365, 350] width 92 height 9
checkbox input "false"
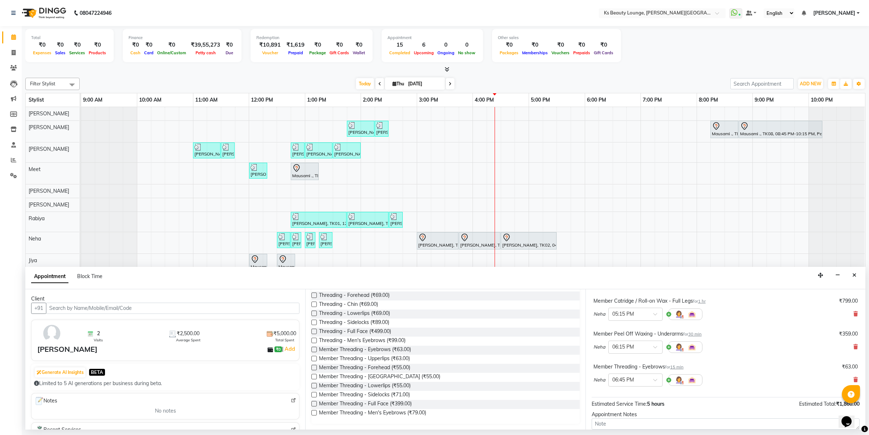
scroll to position [141, 0]
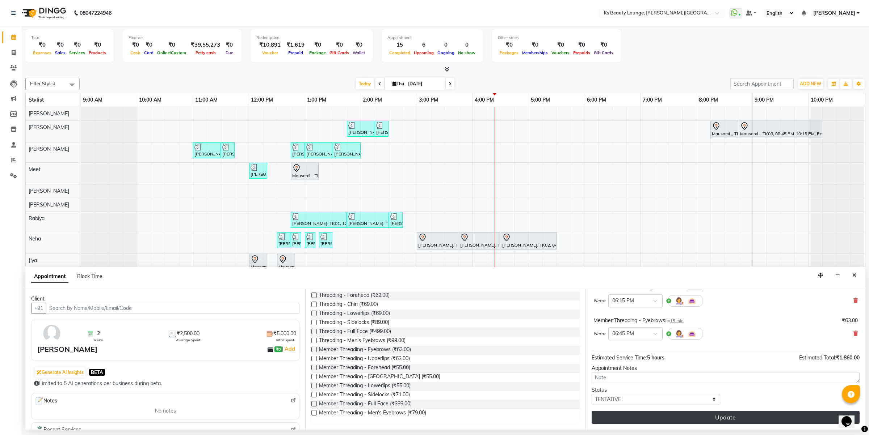
click at [755, 420] on button "Update" at bounding box center [725, 417] width 268 height 13
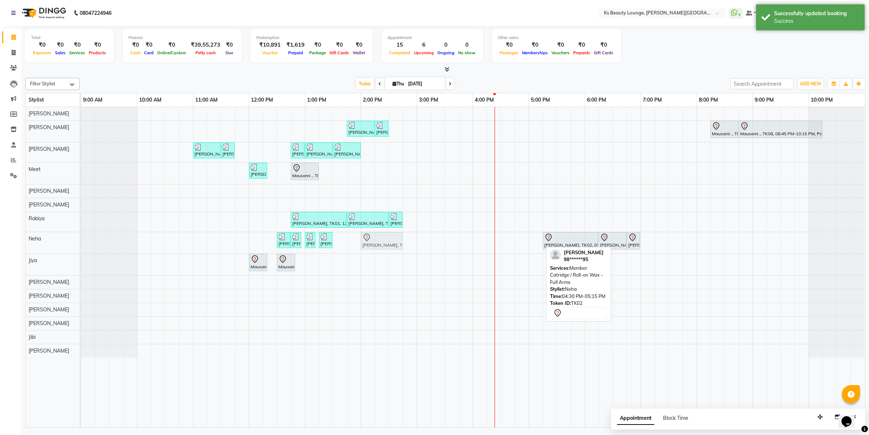
drag, startPoint x: 510, startPoint y: 246, endPoint x: 375, endPoint y: 243, distance: 135.0
click at [81, 243] on div "[PERSON_NAME], TK05, 12:30 PM-12:45 PM, Meni / Pedi - Change Of Polish [PERSON_…" at bounding box center [81, 242] width 0 height 21
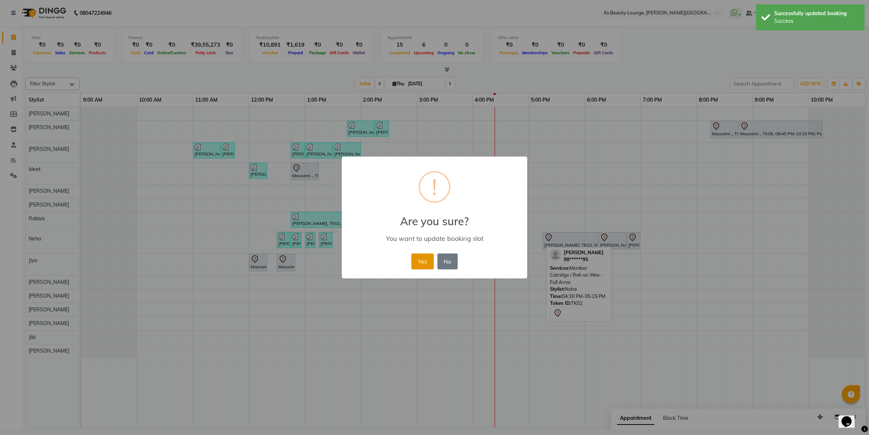
click at [430, 261] on button "Yes" at bounding box center [422, 262] width 22 height 16
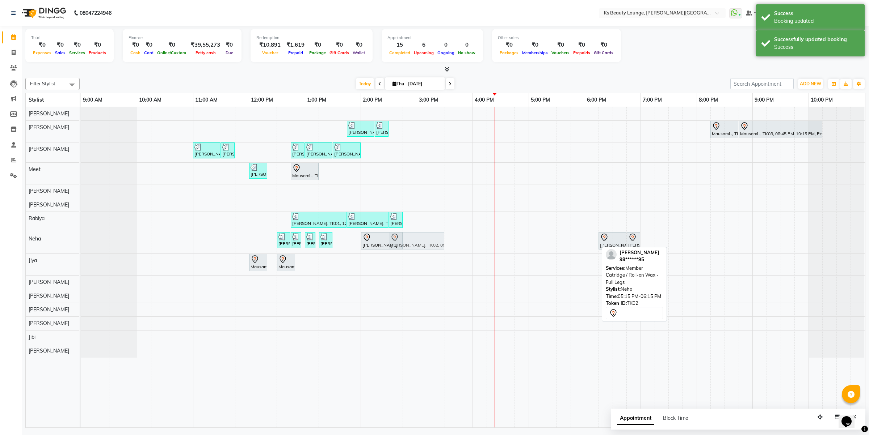
drag, startPoint x: 556, startPoint y: 241, endPoint x: 404, endPoint y: 245, distance: 151.4
click at [81, 245] on div "[PERSON_NAME], TK05, 12:30 PM-12:45 PM, Meni / Pedi - Change Of Polish [PERSON_…" at bounding box center [81, 242] width 0 height 21
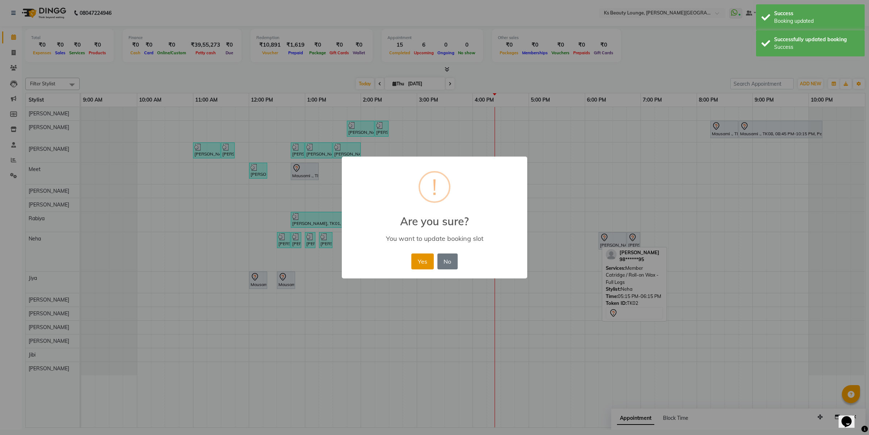
click at [425, 263] on button "Yes" at bounding box center [422, 262] width 22 height 16
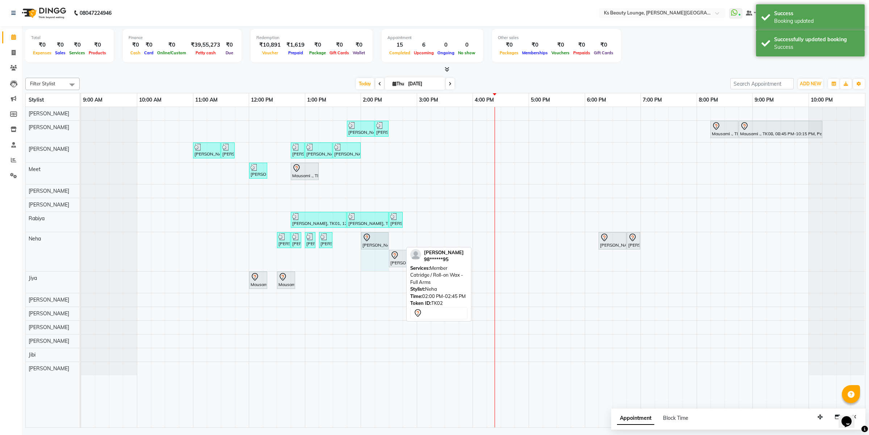
drag, startPoint x: 402, startPoint y: 238, endPoint x: 380, endPoint y: 242, distance: 22.4
click at [81, 242] on div "[PERSON_NAME], TK05, 12:30 PM-12:45 PM, Meni / Pedi - Change Of Polish [PERSON_…" at bounding box center [81, 251] width 0 height 39
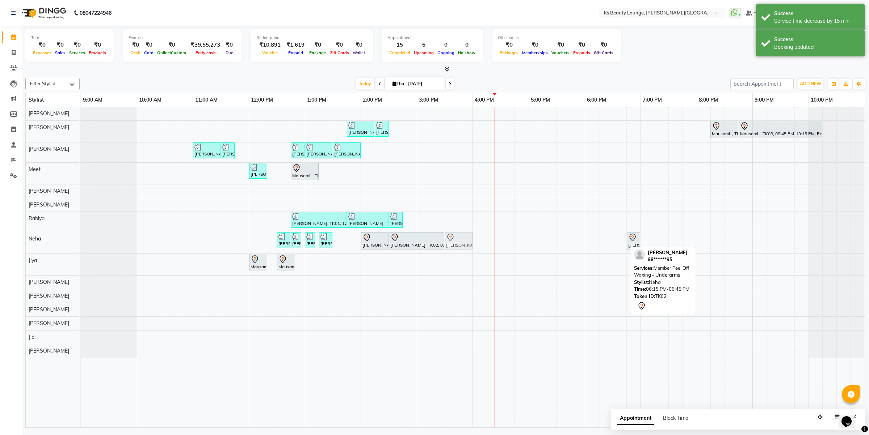
drag, startPoint x: 613, startPoint y: 239, endPoint x: 462, endPoint y: 237, distance: 150.6
click at [81, 237] on div "[PERSON_NAME], TK05, 12:30 PM-12:45 PM, Meni / Pedi - Change Of Polish [PERSON_…" at bounding box center [81, 242] width 0 height 21
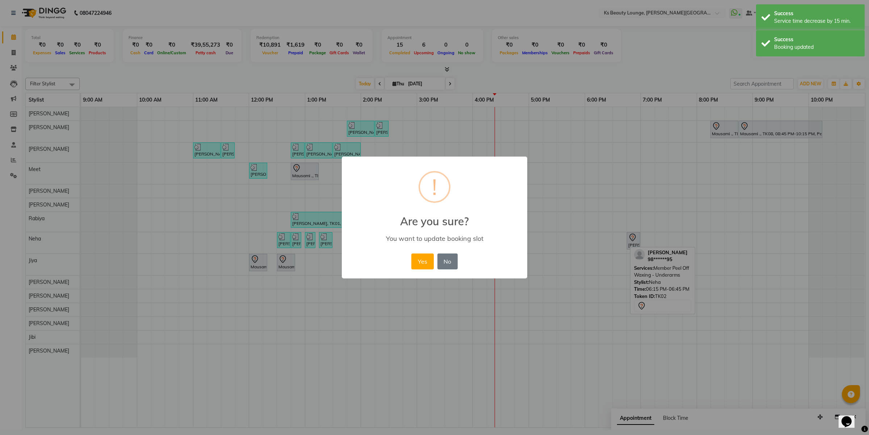
drag, startPoint x: 425, startPoint y: 262, endPoint x: 436, endPoint y: 264, distance: 11.0
click at [425, 263] on button "Yes" at bounding box center [422, 262] width 22 height 16
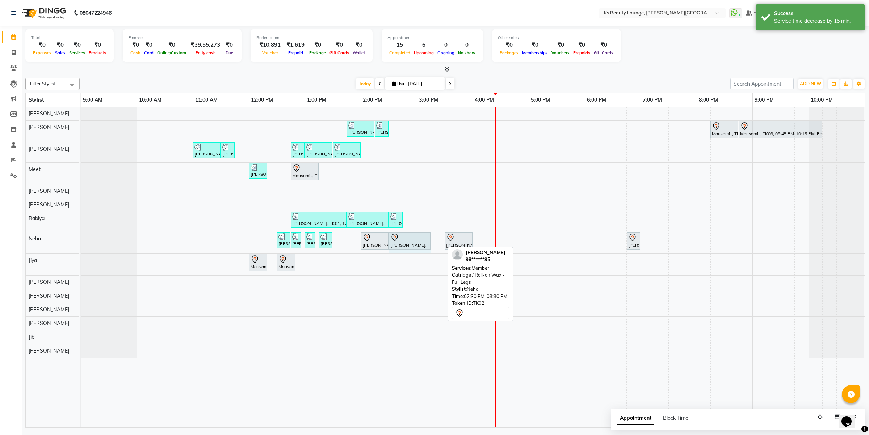
drag, startPoint x: 442, startPoint y: 240, endPoint x: 418, endPoint y: 245, distance: 24.5
click at [81, 245] on div "[PERSON_NAME], TK05, 12:30 PM-12:45 PM, Meni / Pedi - Change Of Polish [PERSON_…" at bounding box center [81, 242] width 0 height 21
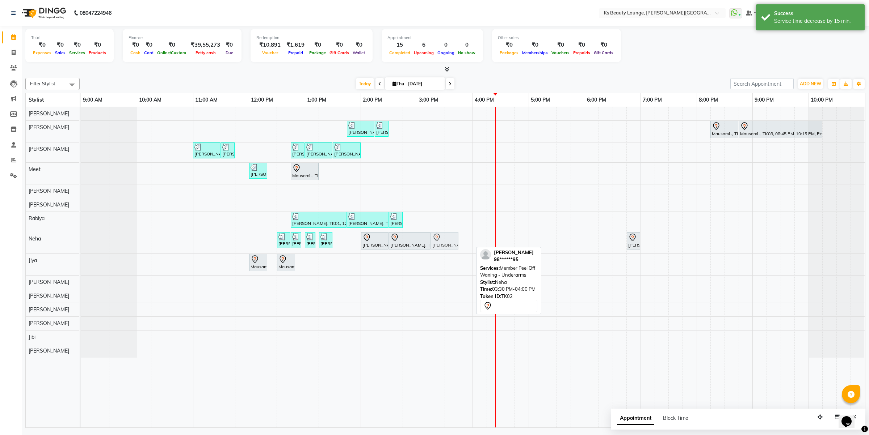
drag, startPoint x: 459, startPoint y: 243, endPoint x: 444, endPoint y: 240, distance: 15.3
click at [81, 240] on div "[PERSON_NAME], TK05, 12:30 PM-12:45 PM, Meni / Pedi - Change Of Polish [PERSON_…" at bounding box center [81, 242] width 0 height 21
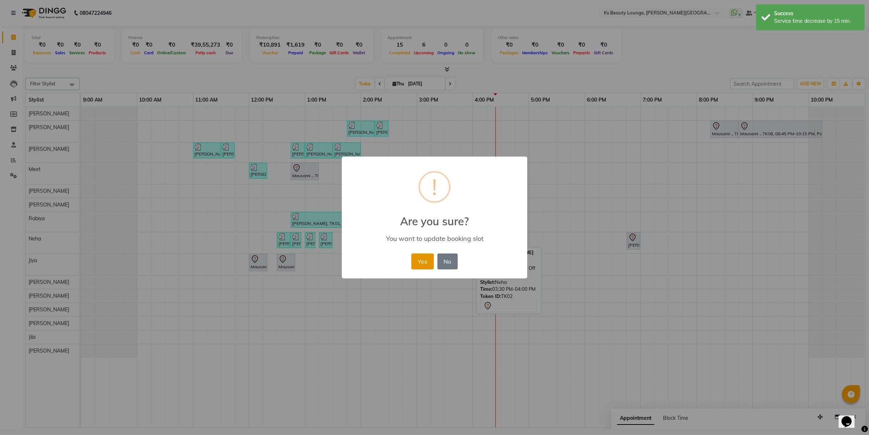
click at [417, 264] on button "Yes" at bounding box center [422, 262] width 22 height 16
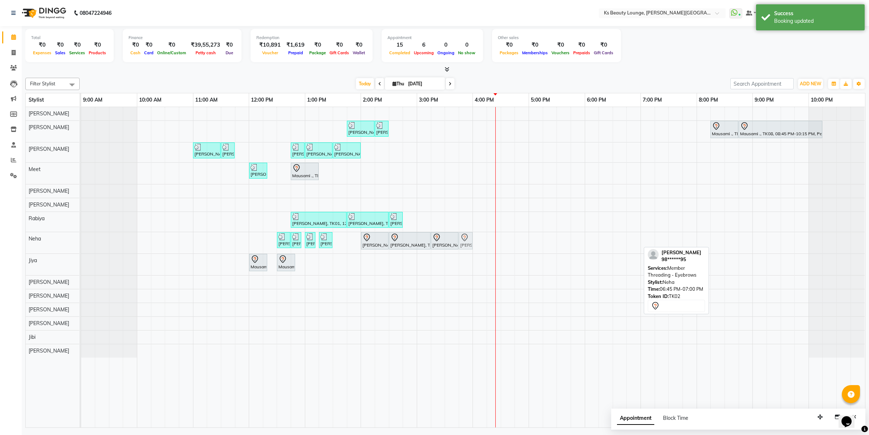
drag, startPoint x: 634, startPoint y: 241, endPoint x: 472, endPoint y: 247, distance: 162.6
click at [81, 247] on div "[PERSON_NAME], TK05, 12:30 PM-12:45 PM, Meni / Pedi - Change Of Polish [PERSON_…" at bounding box center [81, 242] width 0 height 21
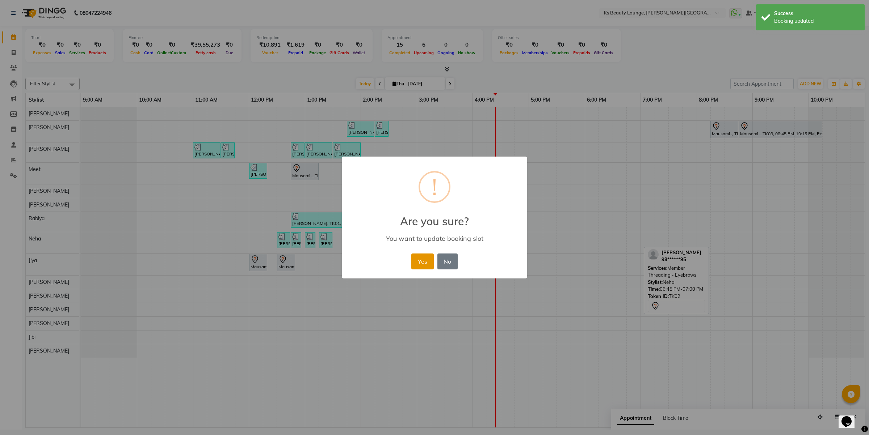
click at [427, 261] on button "Yes" at bounding box center [422, 262] width 22 height 16
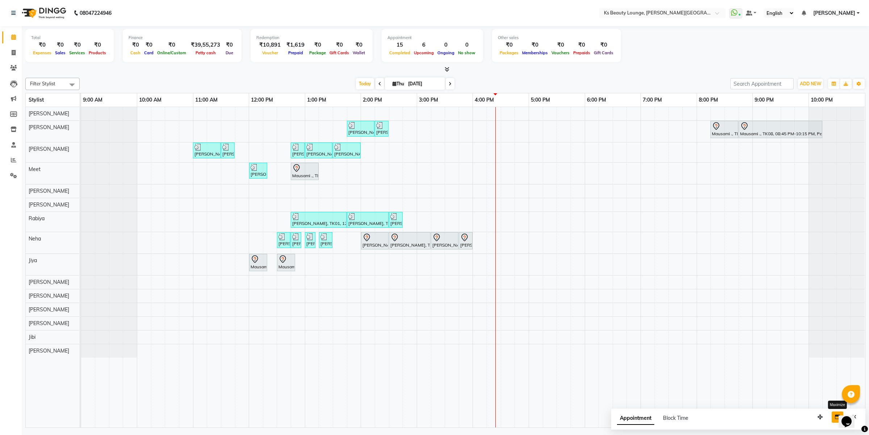
click at [836, 422] on button "button" at bounding box center [837, 417] width 12 height 11
select select "tentative"
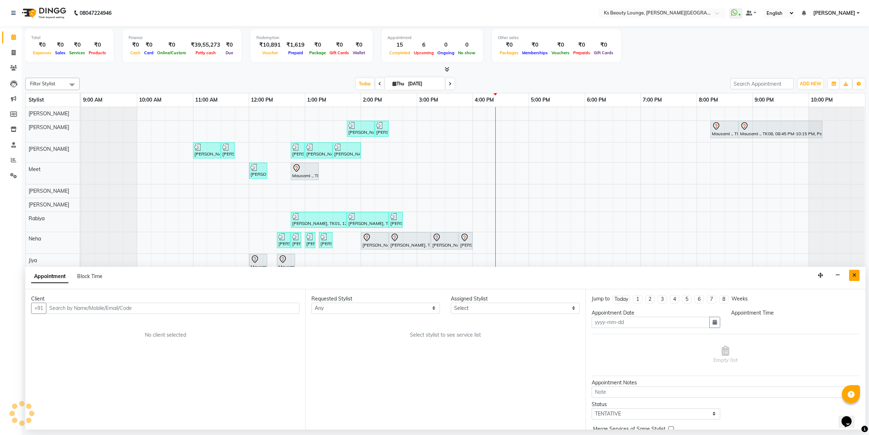
click at [856, 273] on button "Close" at bounding box center [854, 275] width 10 height 11
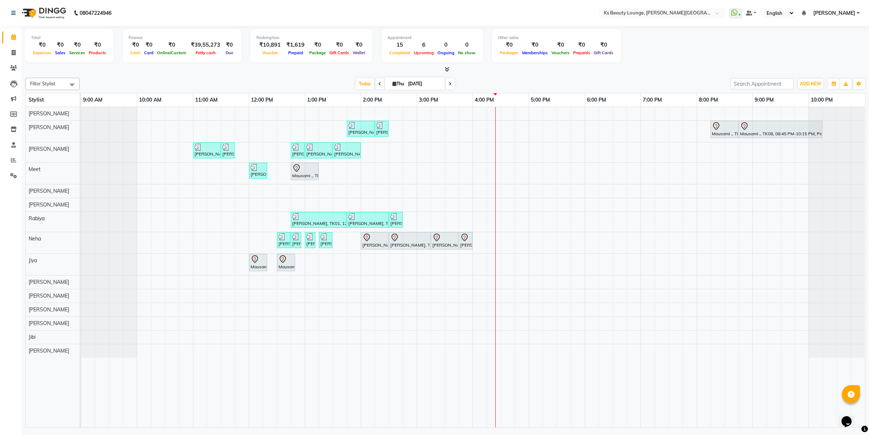
click at [448, 81] on span at bounding box center [450, 83] width 9 height 11
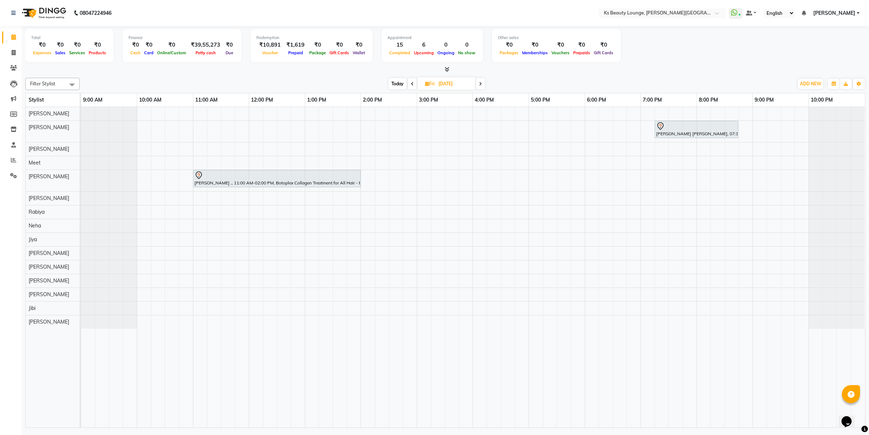
click at [411, 83] on icon at bounding box center [412, 84] width 3 height 4
type input "[DATE]"
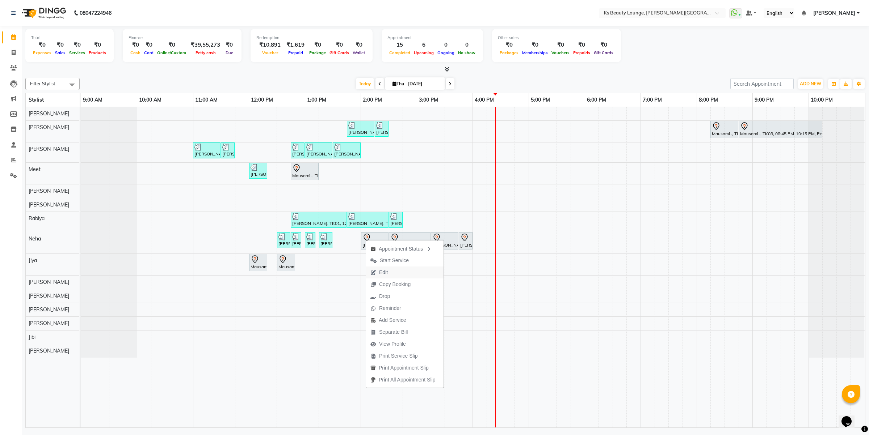
click at [399, 268] on button "Edit" at bounding box center [404, 273] width 77 height 12
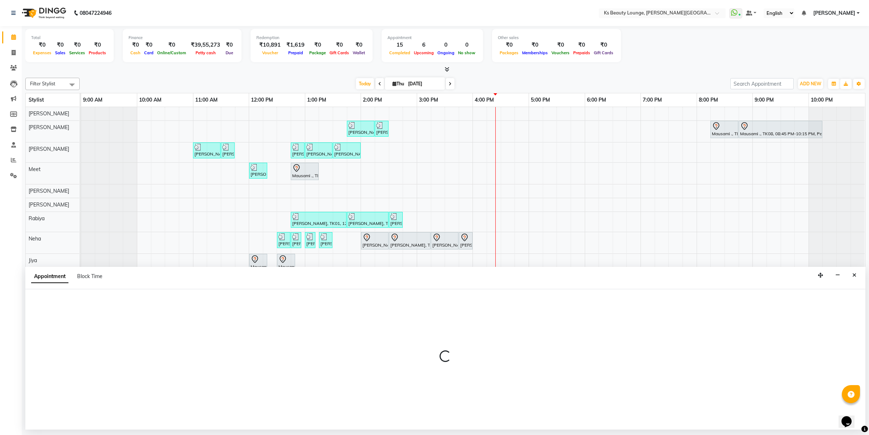
select select "tentative"
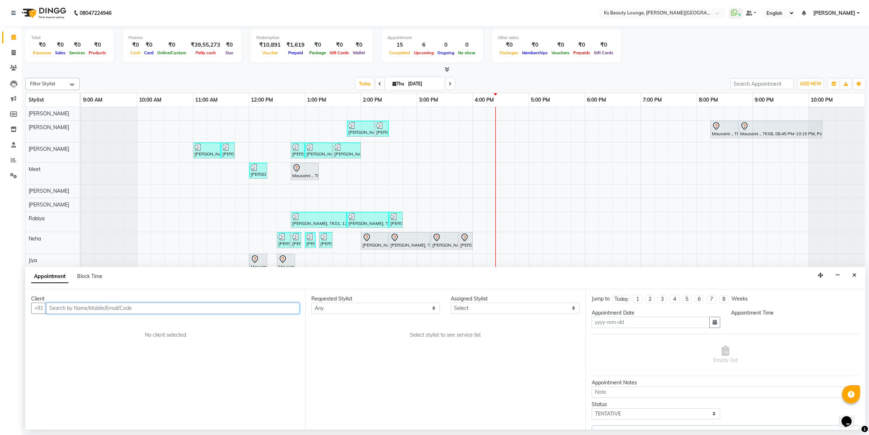
type input "[DATE]"
select select "840"
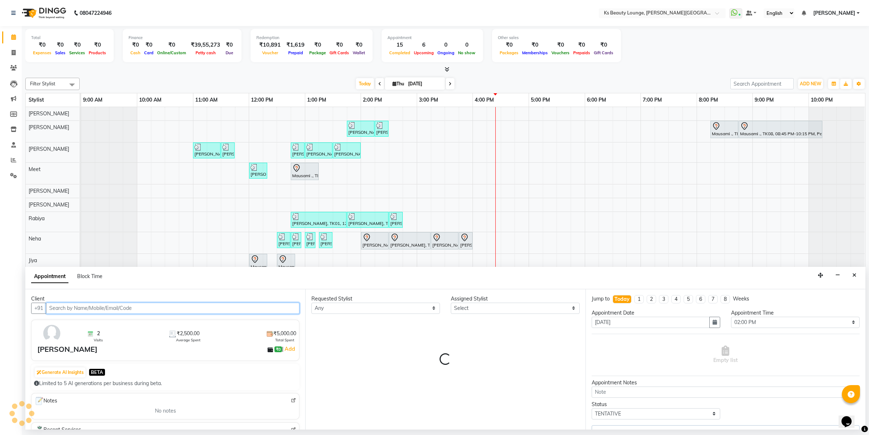
select select "83662"
select select "1892"
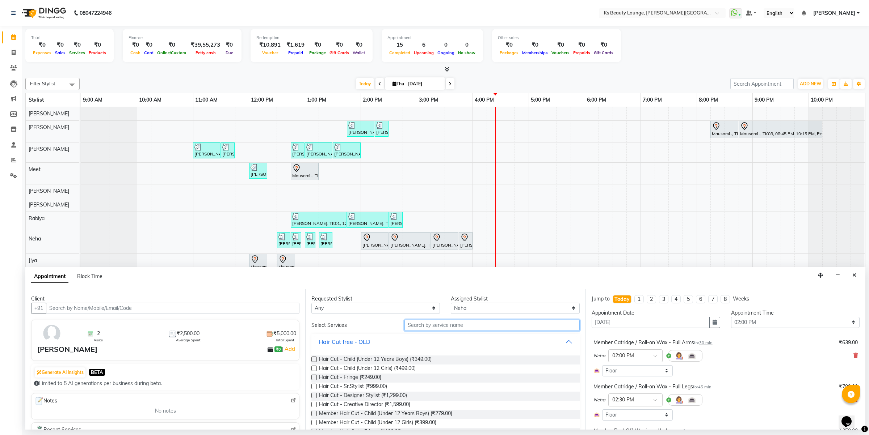
click at [437, 325] on input "text" at bounding box center [491, 325] width 175 height 11
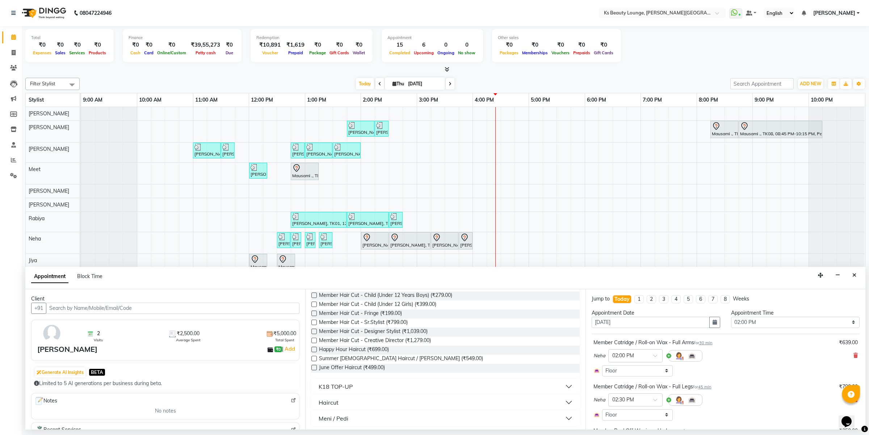
scroll to position [121, 0]
type input "cut"
click at [410, 330] on span "Member Hair Cut - Designer Stylist (₹1,039.00)" at bounding box center [373, 330] width 109 height 9
checkbox input "false"
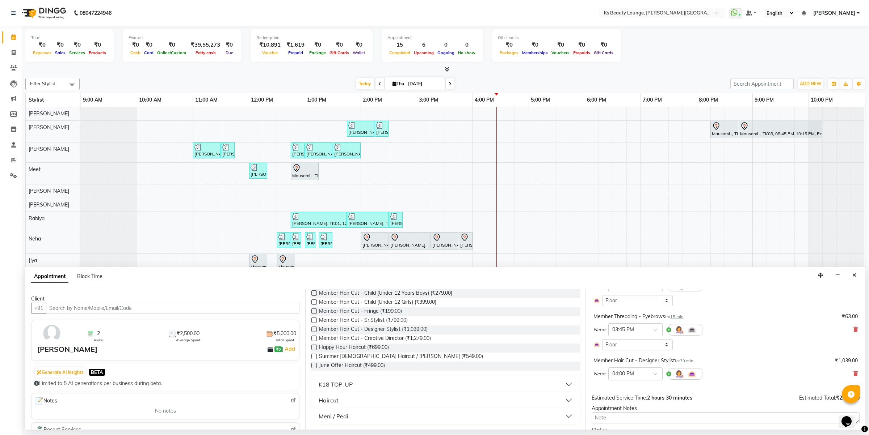
scroll to position [199, 0]
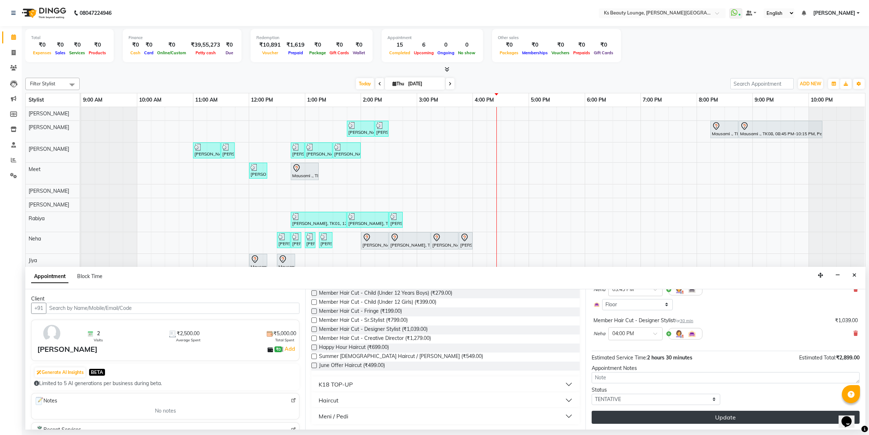
click at [674, 414] on button "Update" at bounding box center [725, 417] width 268 height 13
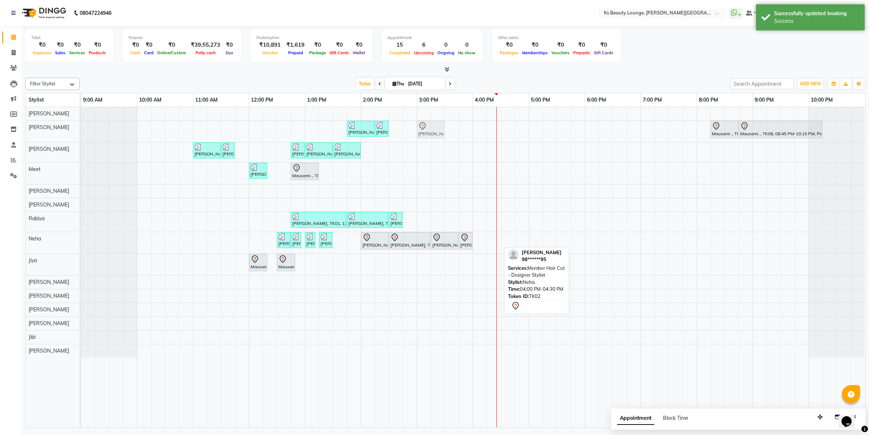
drag, startPoint x: 487, startPoint y: 241, endPoint x: 431, endPoint y: 131, distance: 123.5
click at [431, 131] on tbody "[PERSON_NAME] ., TK03, 01:45 PM-02:15 PM, Member Natural Hair Color - Natural R…" at bounding box center [472, 232] width 783 height 251
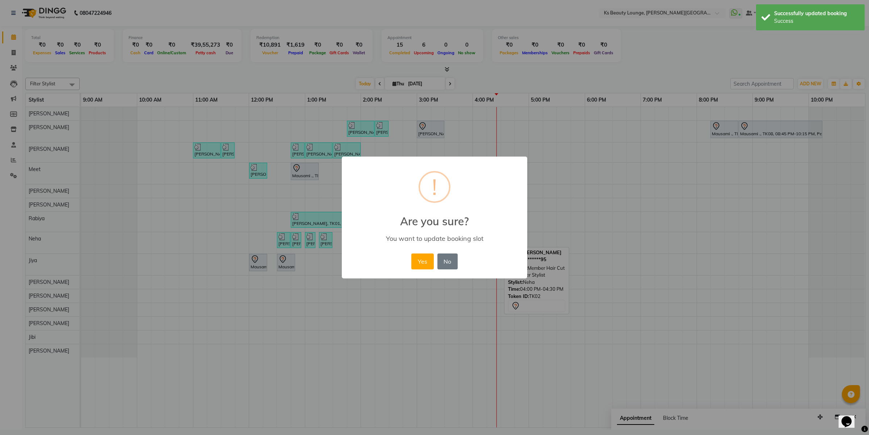
click at [411, 254] on button "Yes" at bounding box center [422, 262] width 22 height 16
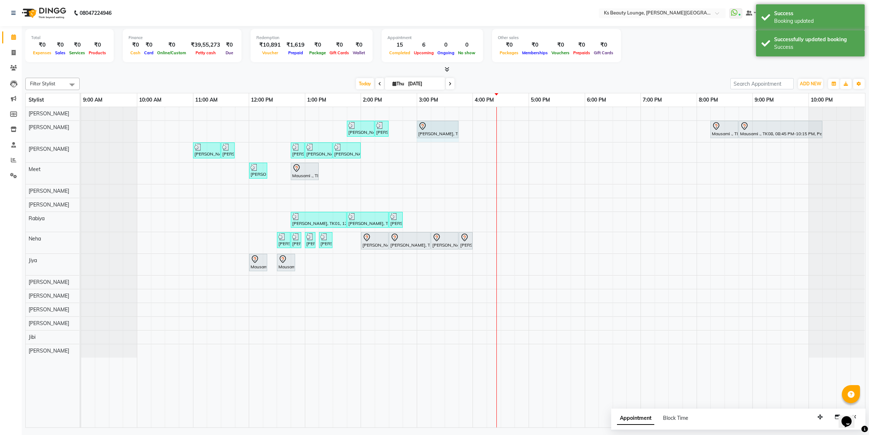
drag, startPoint x: 443, startPoint y: 126, endPoint x: 459, endPoint y: 131, distance: 16.1
click at [81, 131] on div "[PERSON_NAME] ., TK03, 01:45 PM-02:15 PM, Member Natural Hair Color - Natural R…" at bounding box center [81, 131] width 0 height 21
click at [422, 132] on div "[PERSON_NAME], TK02, 03:00 PM-03:45 PM, Member Hair Cut - Designer Stylist" at bounding box center [437, 129] width 40 height 15
click at [452, 130] on div at bounding box center [437, 126] width 39 height 9
select select "7"
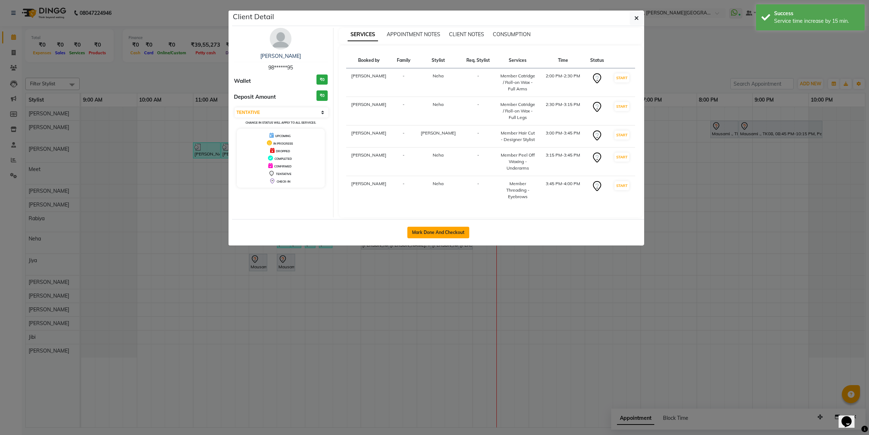
click at [418, 227] on button "Mark Done And Checkout" at bounding box center [438, 233] width 62 height 12
select select "service"
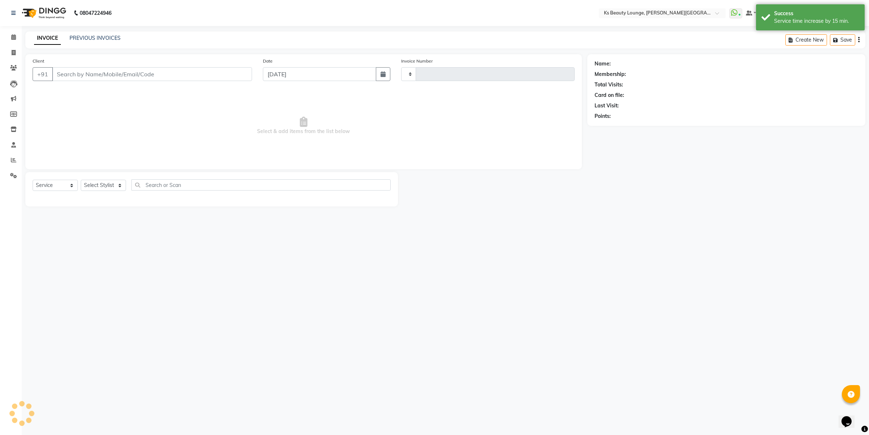
type input "3881"
select select "4411"
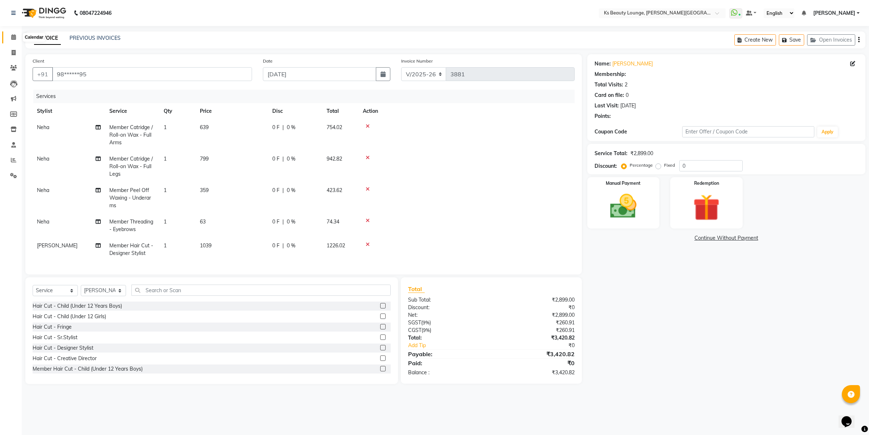
click at [12, 39] on icon at bounding box center [13, 36] width 5 height 5
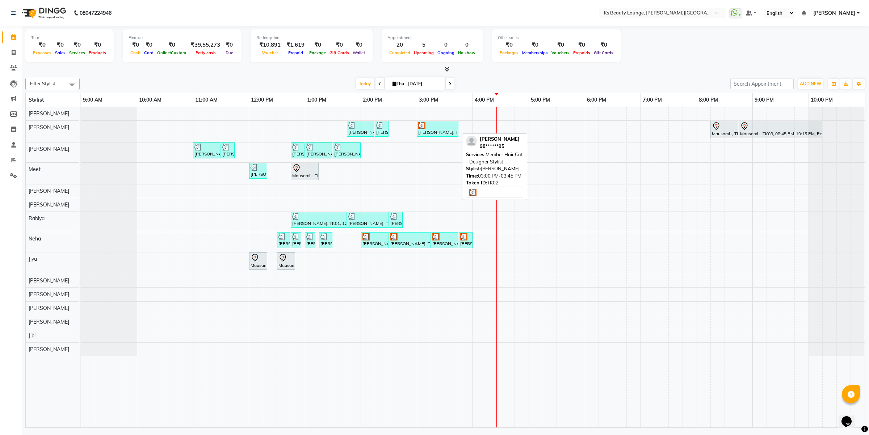
click at [422, 131] on div "[PERSON_NAME], TK02, 03:00 PM-03:45 PM, Member Hair Cut - Designer Stylist" at bounding box center [437, 129] width 40 height 14
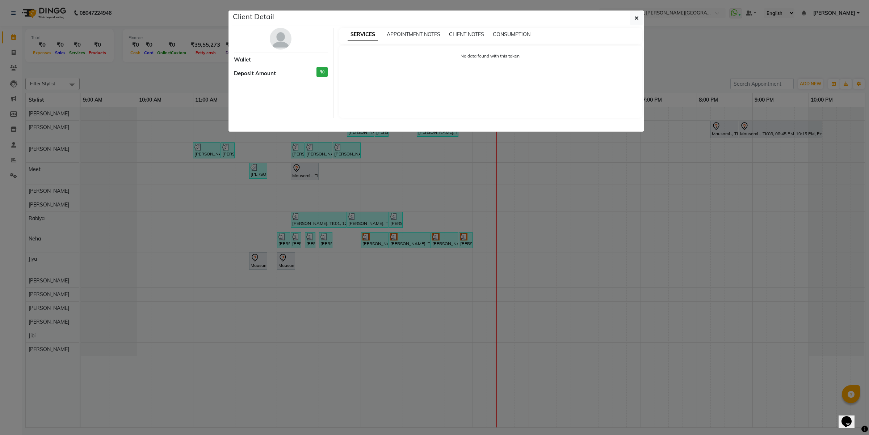
select select "3"
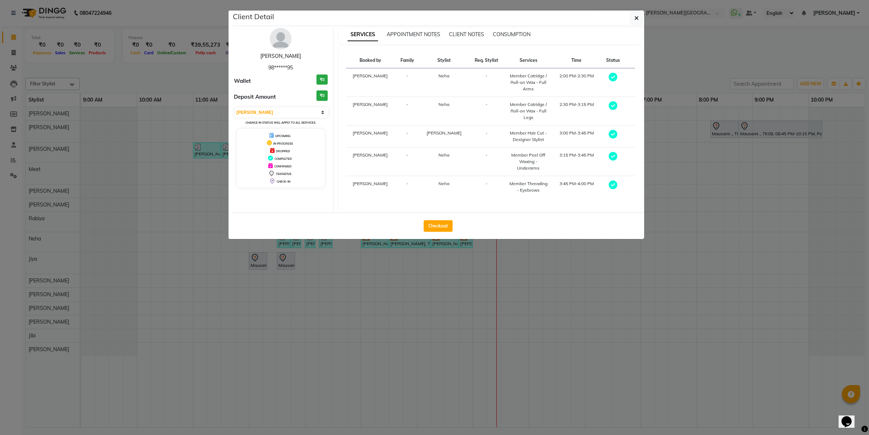
click at [287, 58] on link "[PERSON_NAME]" at bounding box center [280, 56] width 41 height 7
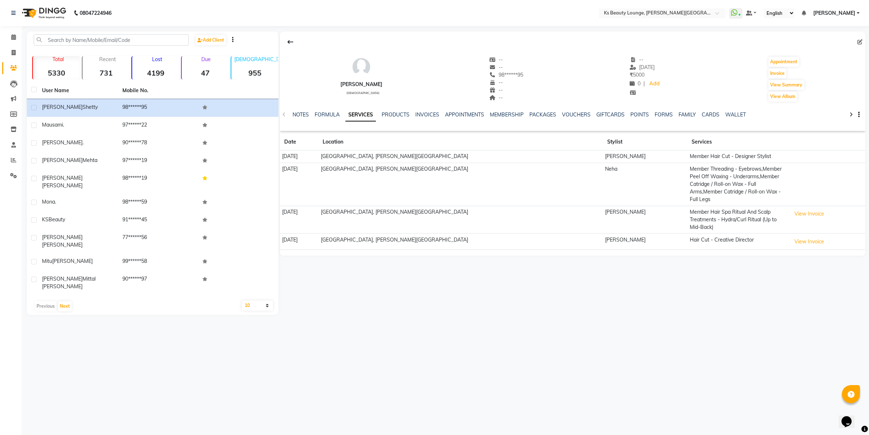
click at [422, 107] on div "NOTES FORMULA SERVICES PRODUCTS INVOICES APPOINTMENTS MEMBERSHIP PACKAGES VOUCH…" at bounding box center [572, 114] width 585 height 25
click at [424, 114] on link "INVOICES" at bounding box center [427, 114] width 24 height 7
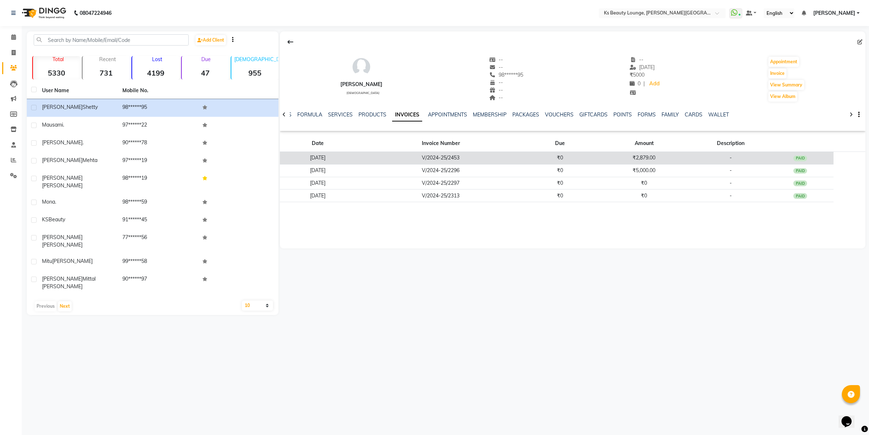
click at [485, 162] on td "V/2024-25/2453" at bounding box center [440, 158] width 171 height 13
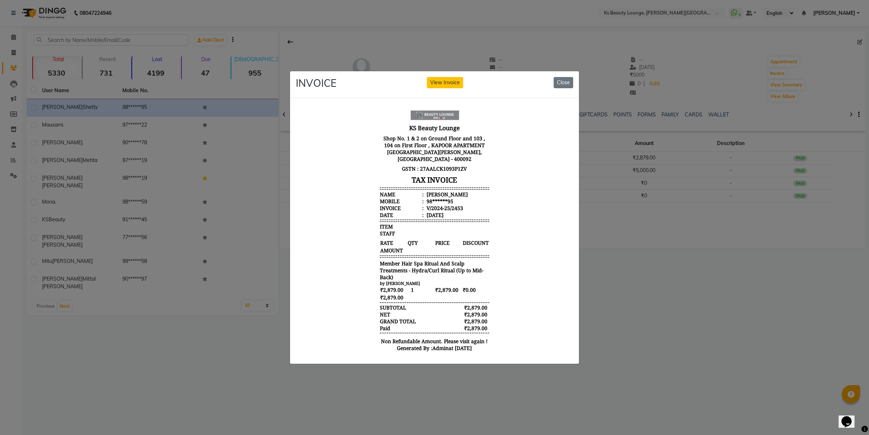
click at [721, 254] on ngb-modal-window "INVOICE View Invoice Close" at bounding box center [434, 217] width 869 height 435
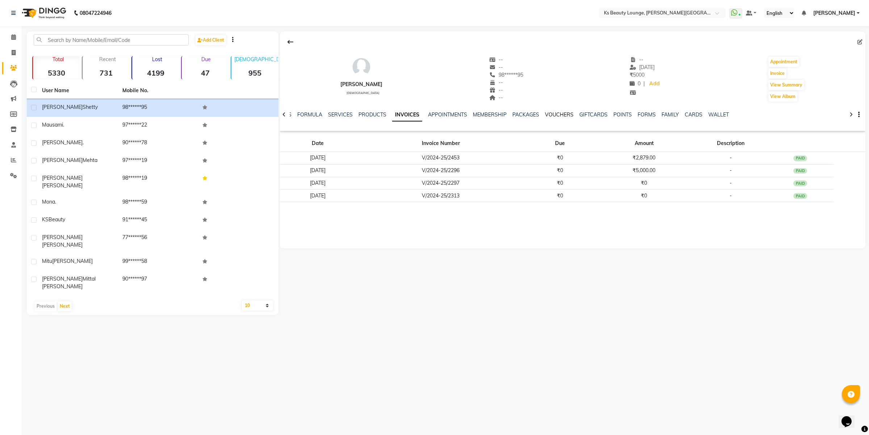
click at [559, 113] on link "VOUCHERS" at bounding box center [559, 114] width 29 height 7
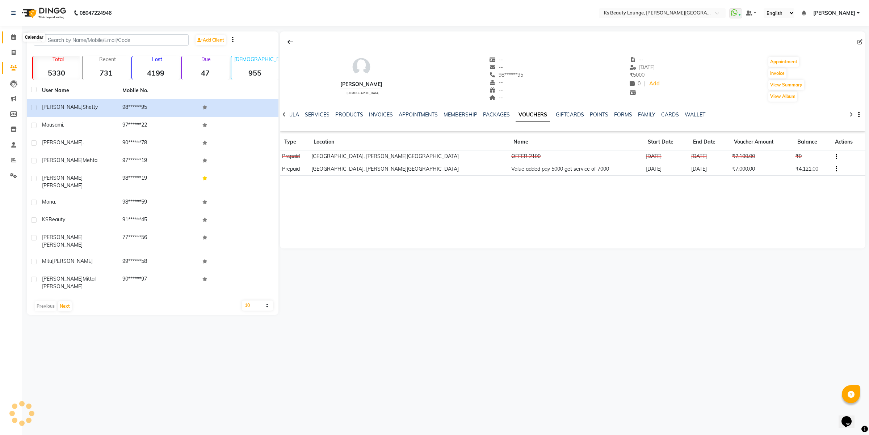
click at [14, 38] on icon at bounding box center [13, 36] width 5 height 5
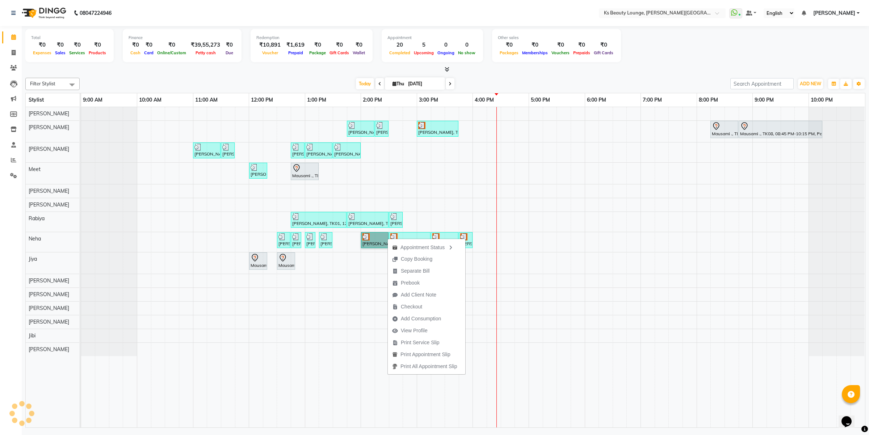
click at [368, 241] on link "[PERSON_NAME], TK02, 02:00 PM-02:30 PM, Member Catridge / Roll-on Wax - Full Ar…" at bounding box center [375, 240] width 28 height 16
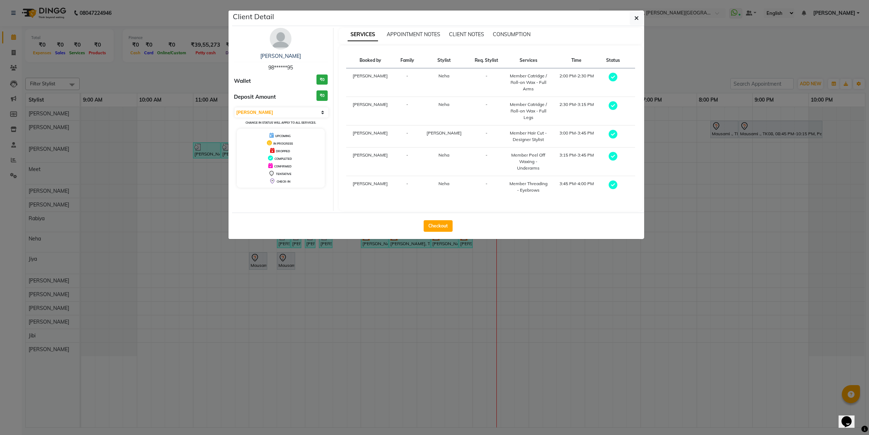
click at [280, 107] on div "Select MARK DONE UPCOMING Change in status will apply to all services." at bounding box center [281, 116] width 94 height 19
click at [275, 115] on select "Select MARK DONE UPCOMING" at bounding box center [282, 113] width 94 height 10
select select "5"
click at [235, 108] on select "Select MARK DONE UPCOMING" at bounding box center [282, 113] width 94 height 10
click at [276, 268] on ngb-modal-window "Client Detail [PERSON_NAME] 98******95 Wallet ₹0 Deposit Amount ₹0 Select MARK …" at bounding box center [434, 217] width 869 height 435
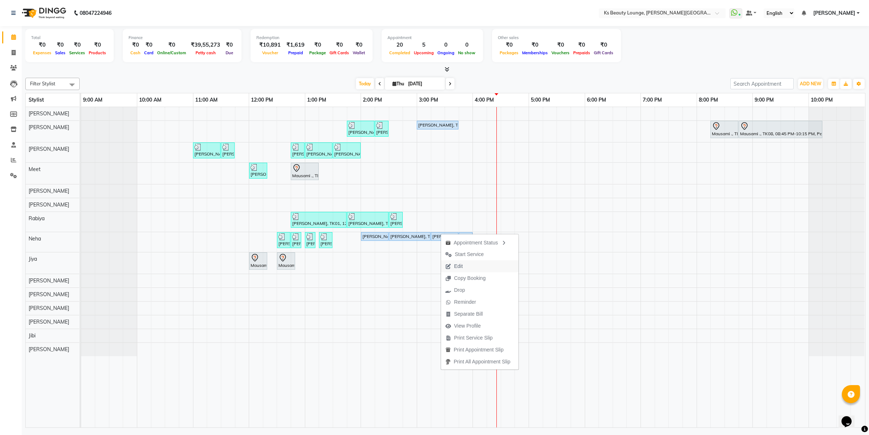
click at [477, 262] on button "Edit" at bounding box center [479, 267] width 77 height 12
select select "tentative"
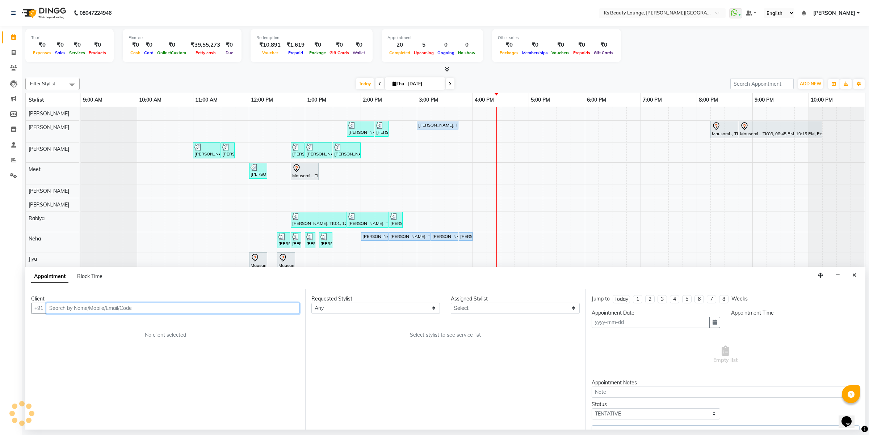
type input "[DATE]"
select select "upcoming"
select select "840"
select select "83662"
select select "1892"
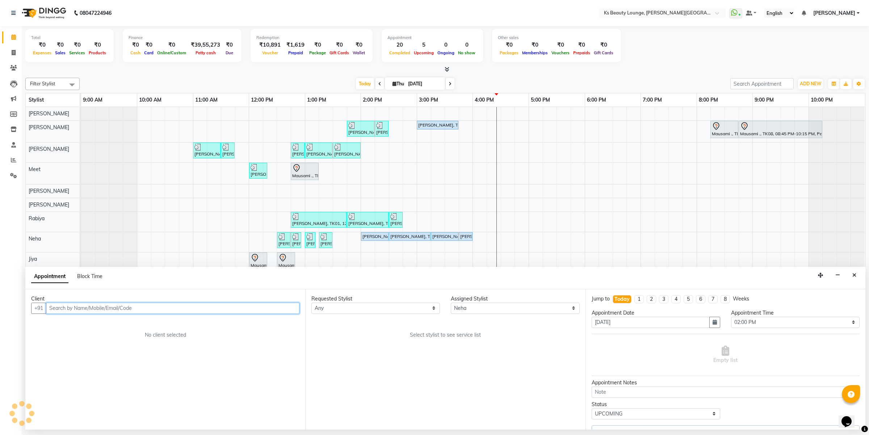
select select "1892"
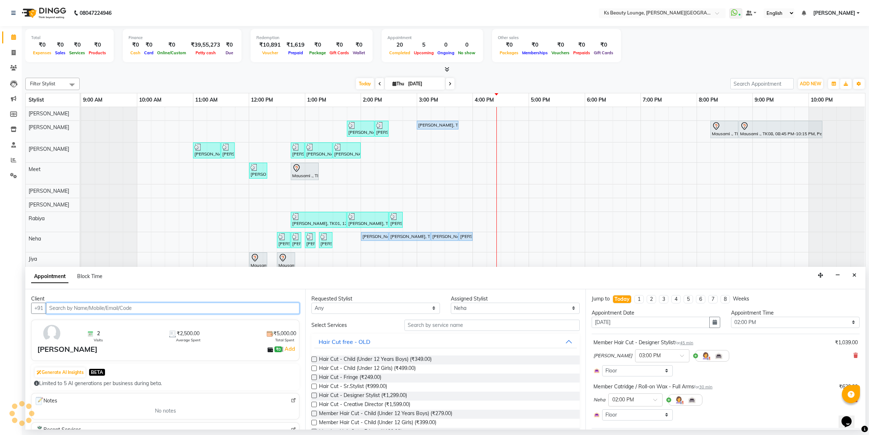
select select "1892"
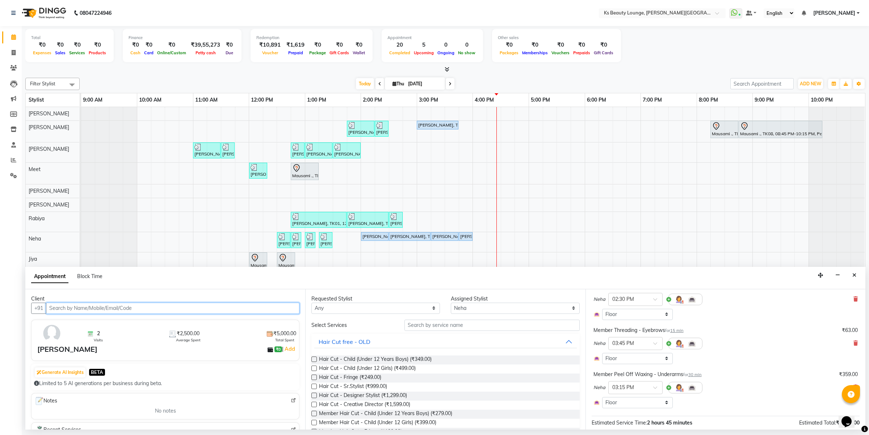
scroll to position [181, 0]
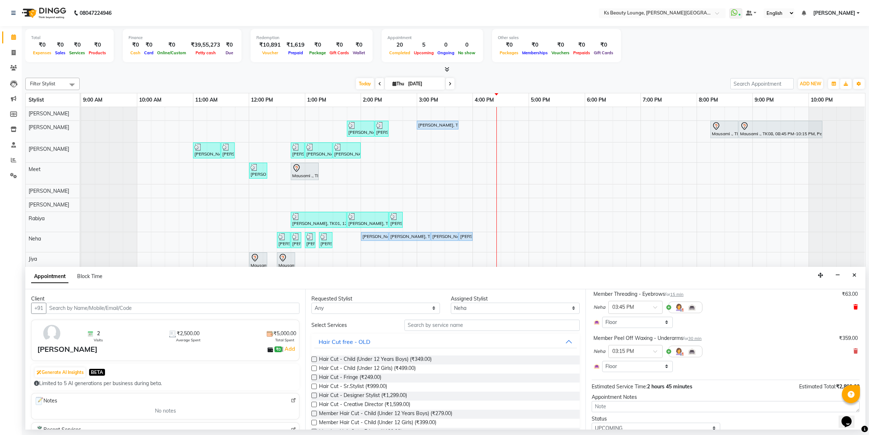
click at [853, 307] on icon at bounding box center [855, 307] width 4 height 5
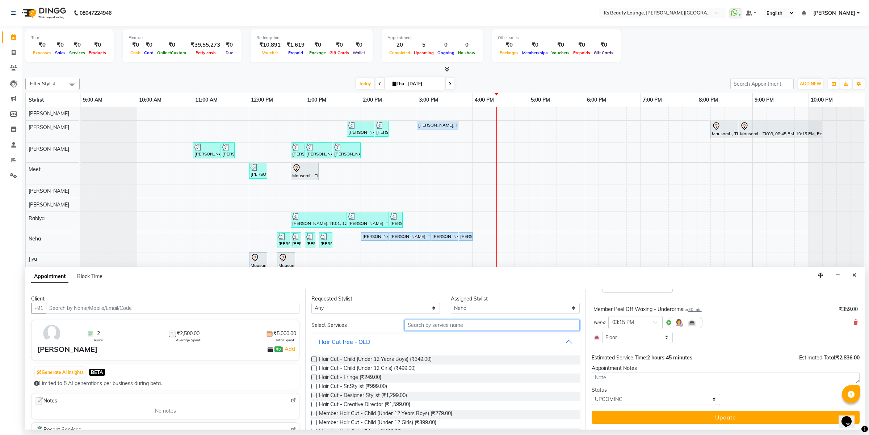
click at [490, 324] on input "text" at bounding box center [491, 325] width 175 height 11
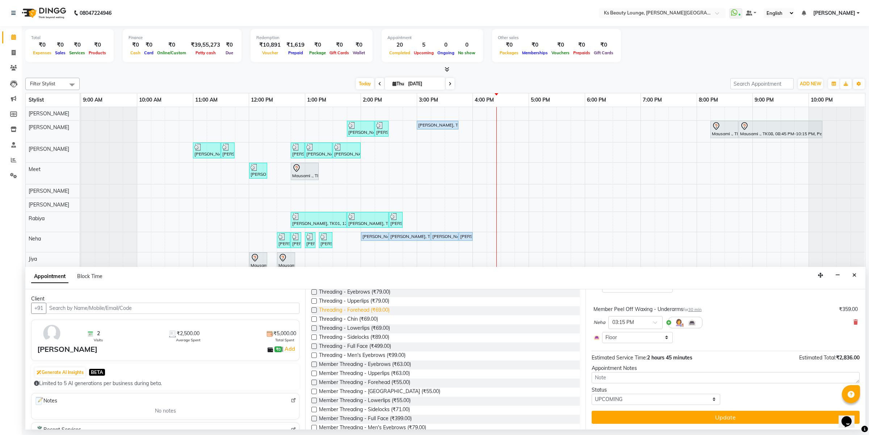
scroll to position [82, 0]
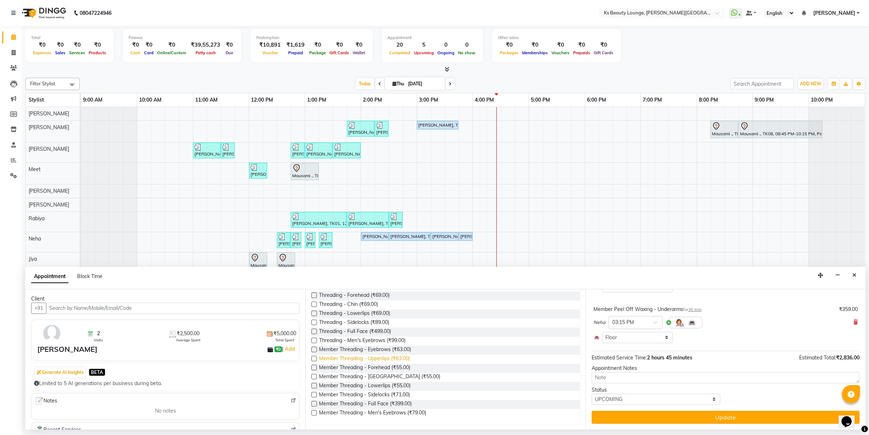
type input "threa"
click at [385, 358] on span "Member Threading - Upperlips (₹63.00)" at bounding box center [364, 359] width 91 height 9
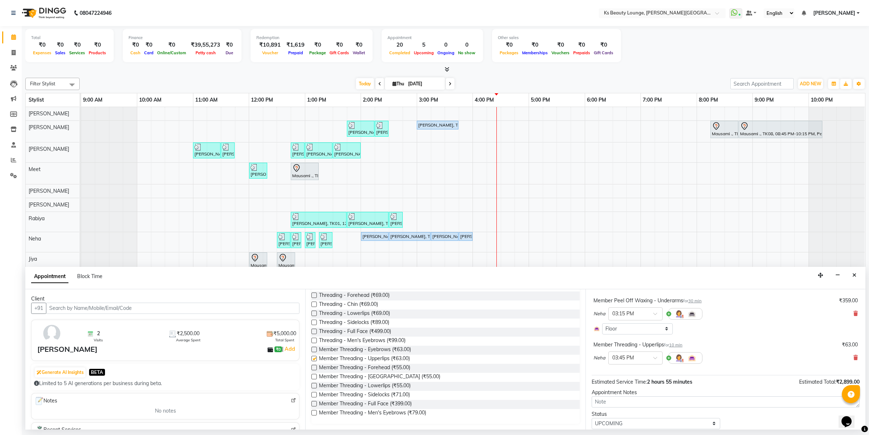
checkbox input "false"
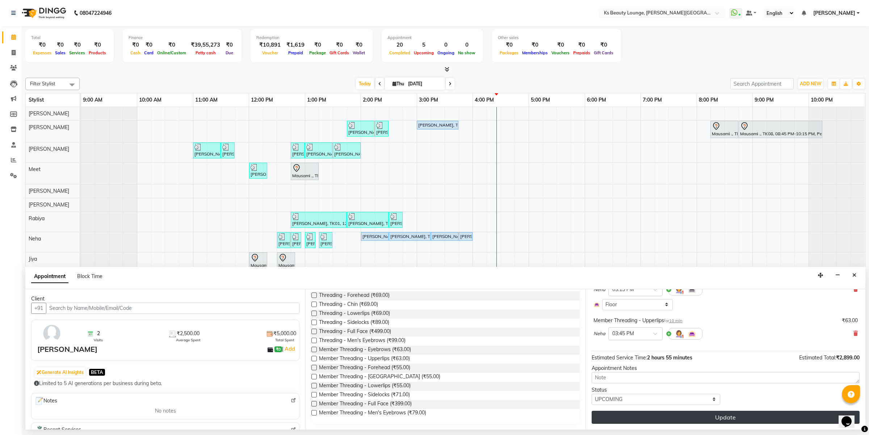
click at [752, 420] on button "Update" at bounding box center [725, 417] width 268 height 13
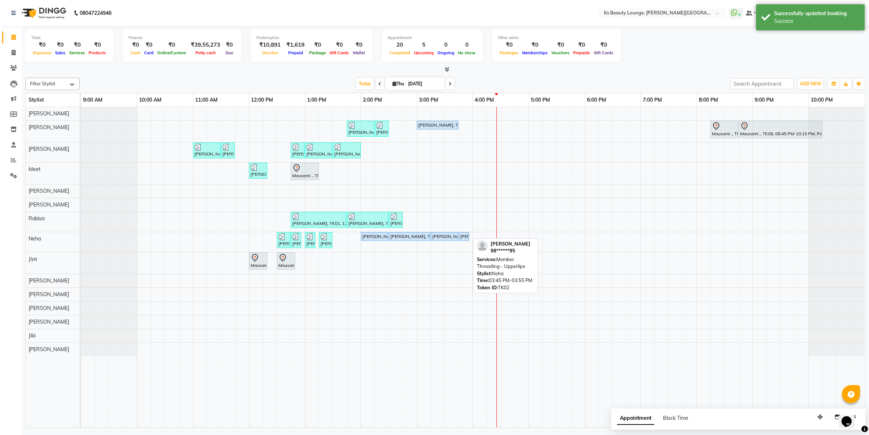
click at [460, 237] on div "[PERSON_NAME], TK02, 03:45 PM-03:55 PM, Member Threading - Upperlips" at bounding box center [463, 236] width 9 height 7
select select "5"
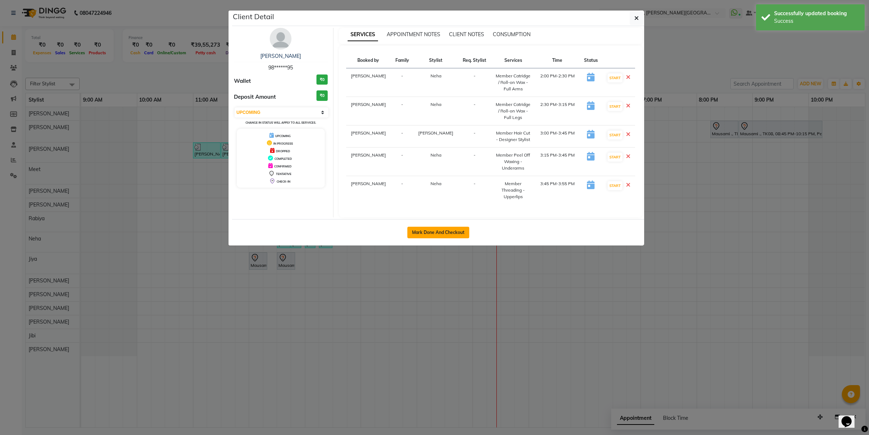
click at [460, 227] on button "Mark Done And Checkout" at bounding box center [438, 233] width 62 height 12
select select "4411"
select select "service"
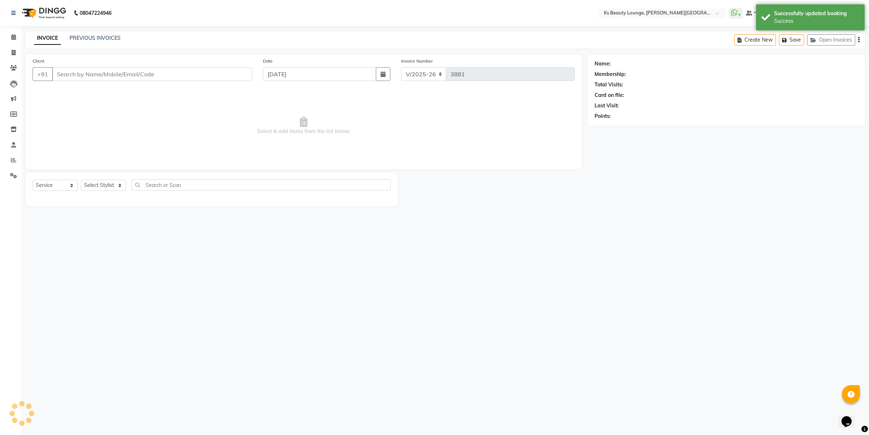
type input "98******95"
select select "83662"
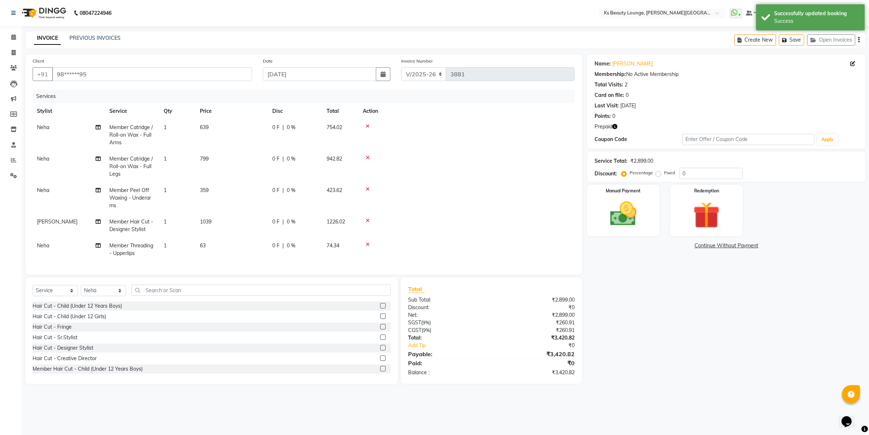
click at [859, 40] on icon "button" at bounding box center [858, 40] width 1 height 0
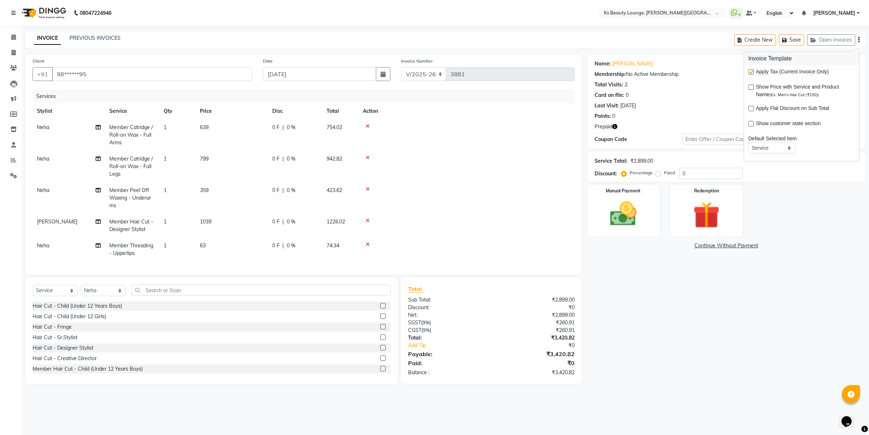
click at [752, 73] on label at bounding box center [750, 71] width 5 height 5
click at [752, 73] on input "checkbox" at bounding box center [750, 72] width 5 height 5
checkbox input "false"
click at [619, 224] on img at bounding box center [623, 214] width 45 height 32
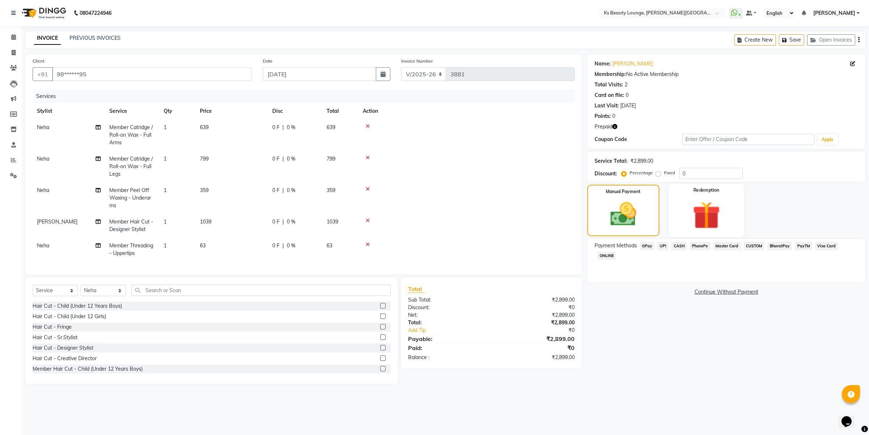
click at [693, 213] on img at bounding box center [706, 215] width 45 height 34
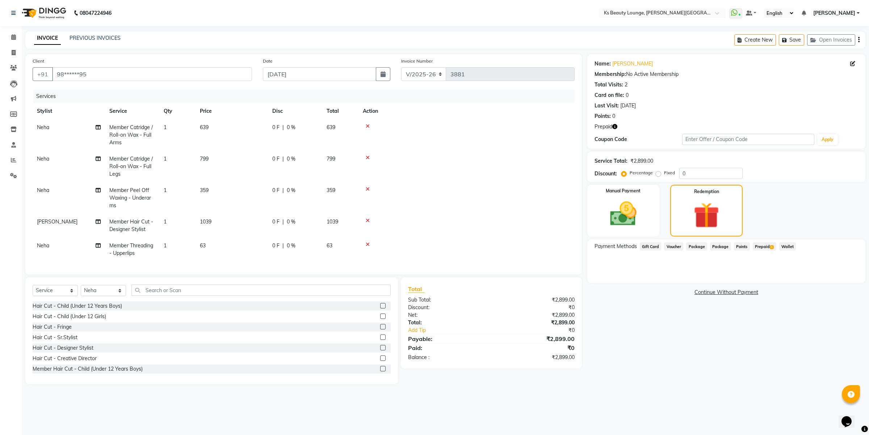
click at [767, 245] on span "Prepaid 1" at bounding box center [765, 247] width 24 height 8
click at [11, 38] on icon at bounding box center [13, 36] width 5 height 5
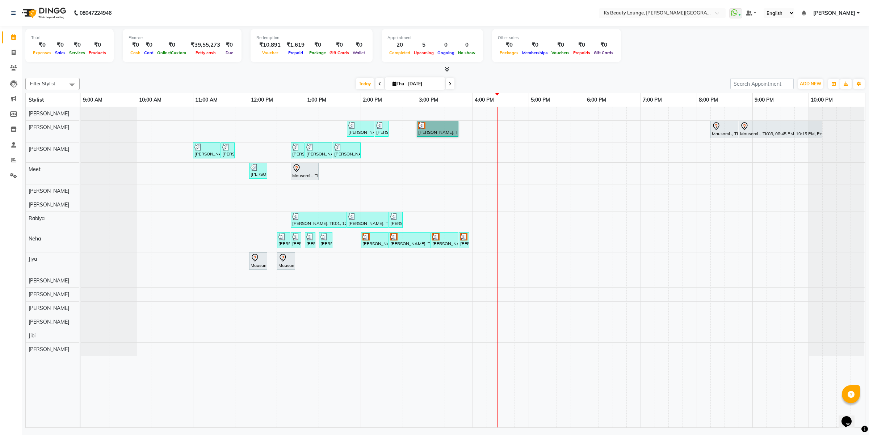
drag, startPoint x: 447, startPoint y: 138, endPoint x: 445, endPoint y: 127, distance: 11.4
click at [433, 130] on link "[PERSON_NAME], TK02, 03:00 PM-03:45 PM, Member Hair Cut - Designer Stylist" at bounding box center [438, 129] width 42 height 16
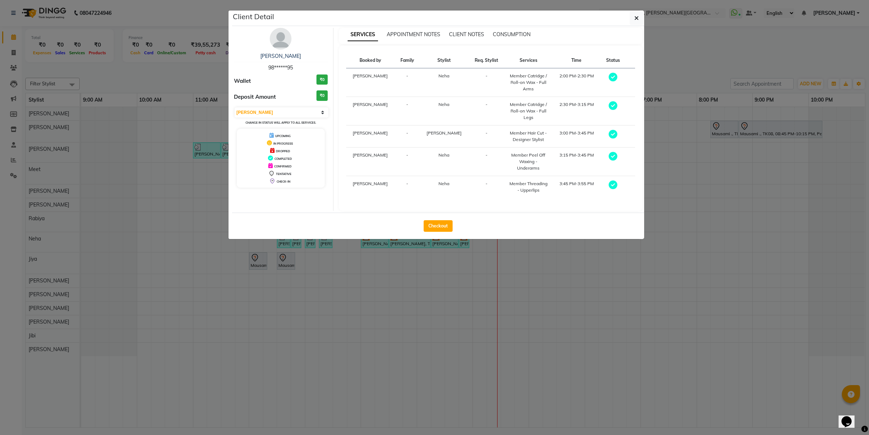
click at [319, 107] on div "Select MARK DONE UPCOMING Change in status will apply to all services." at bounding box center [281, 116] width 94 height 19
click at [295, 117] on select "Select MARK DONE UPCOMING" at bounding box center [282, 113] width 94 height 10
select select "5"
click at [235, 108] on select "Select MARK DONE UPCOMING" at bounding box center [282, 113] width 94 height 10
click at [310, 338] on ngb-modal-window "Client Detail [PERSON_NAME] 98******95 Wallet ₹0 Deposit Amount ₹0 Select MARK …" at bounding box center [434, 217] width 869 height 435
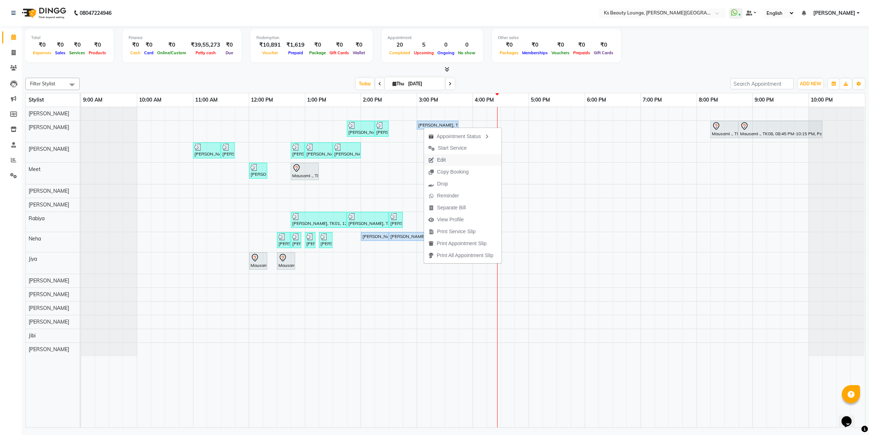
click at [471, 160] on button "Edit" at bounding box center [462, 160] width 77 height 12
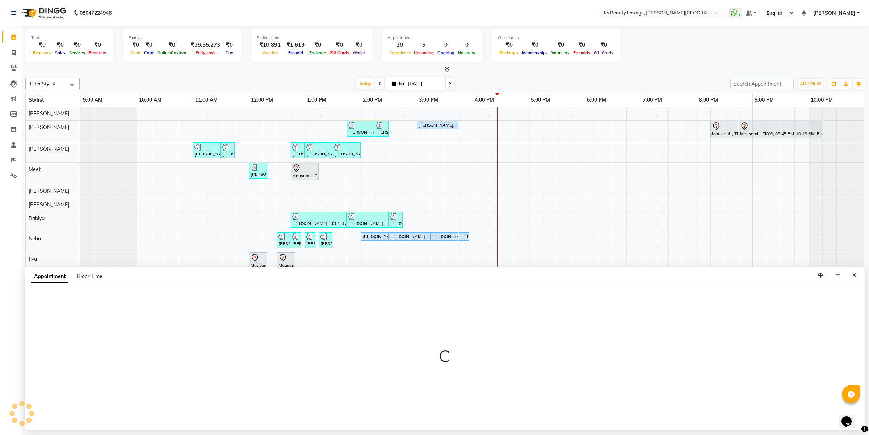
select select "upcoming"
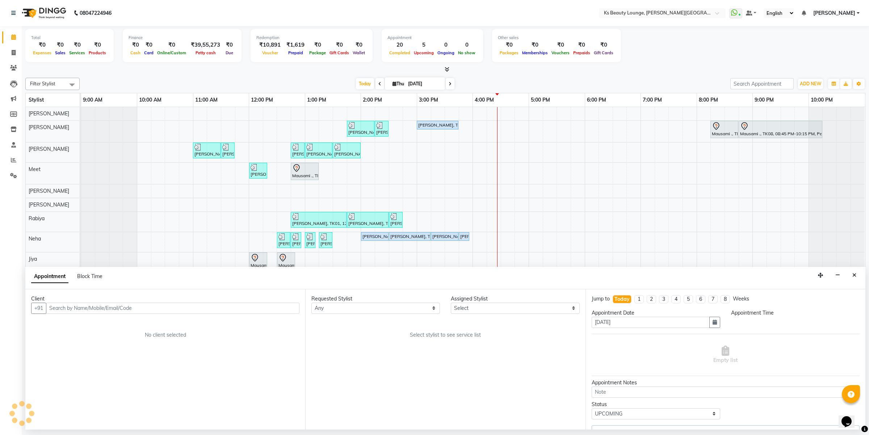
select select "83662"
select select "840"
select select "1892"
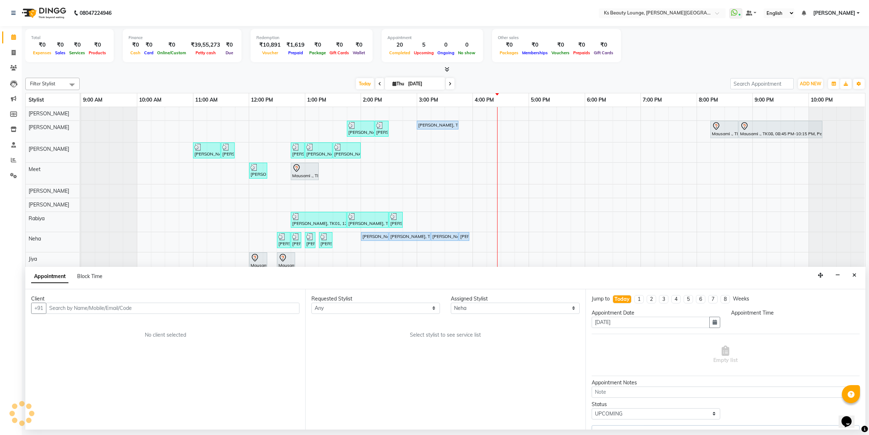
select select "1892"
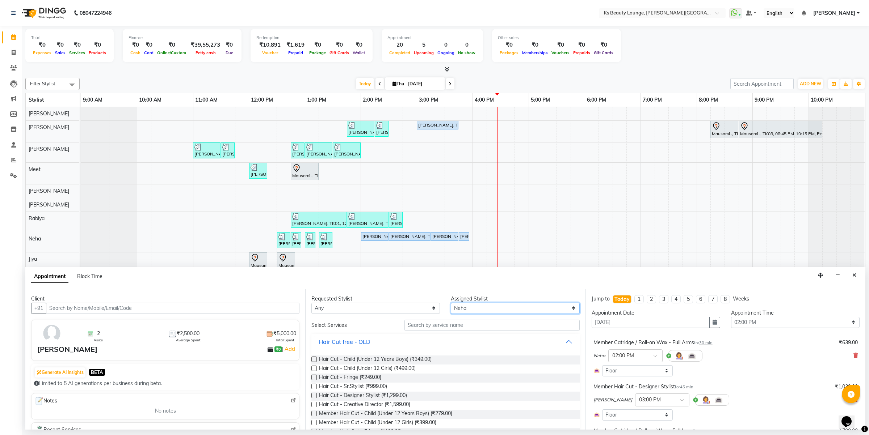
click at [464, 304] on select "Select [PERSON_NAME] [PERSON_NAME] [PERSON_NAME] [PERSON_NAME] [PERSON_NAME] Me…" at bounding box center [515, 308] width 128 height 11
click at [465, 307] on select "Select [PERSON_NAME] [PERSON_NAME] [PERSON_NAME] [PERSON_NAME] [PERSON_NAME] Me…" at bounding box center [515, 308] width 128 height 11
click at [466, 307] on select "Select [PERSON_NAME] [PERSON_NAME] [PERSON_NAME] [PERSON_NAME] [PERSON_NAME] Me…" at bounding box center [515, 308] width 128 height 11
select select "58074"
click at [451, 303] on select "Select [PERSON_NAME] [PERSON_NAME] [PERSON_NAME] [PERSON_NAME] [PERSON_NAME] Me…" at bounding box center [515, 308] width 128 height 11
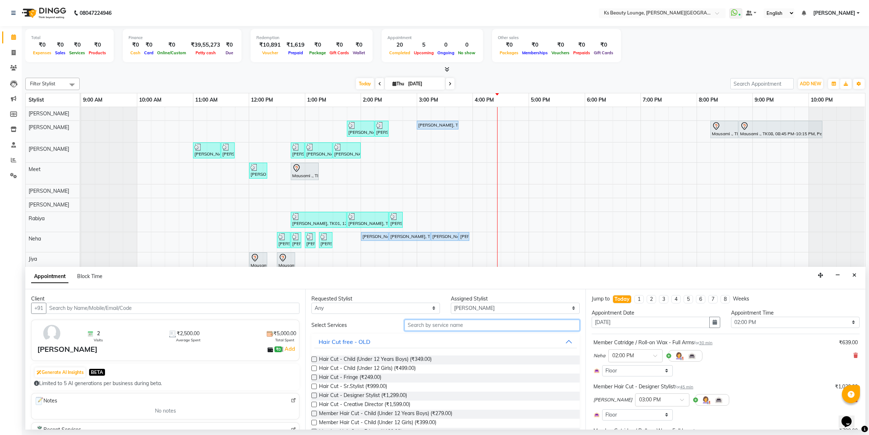
click at [448, 324] on input "text" at bounding box center [491, 325] width 175 height 11
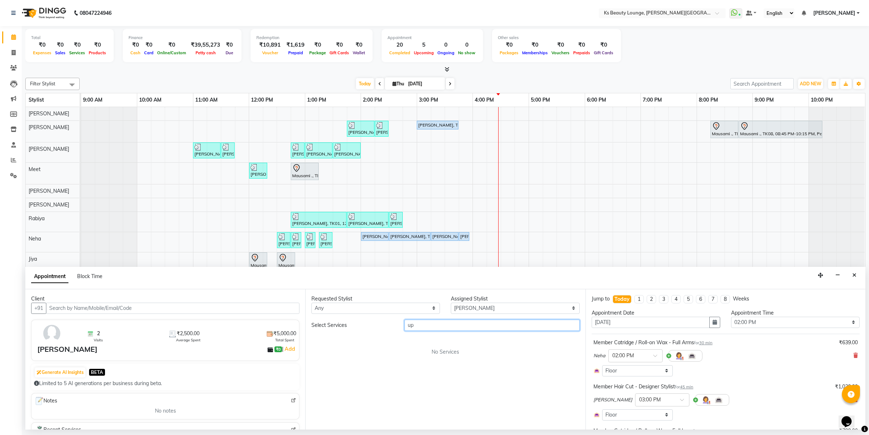
type input "u"
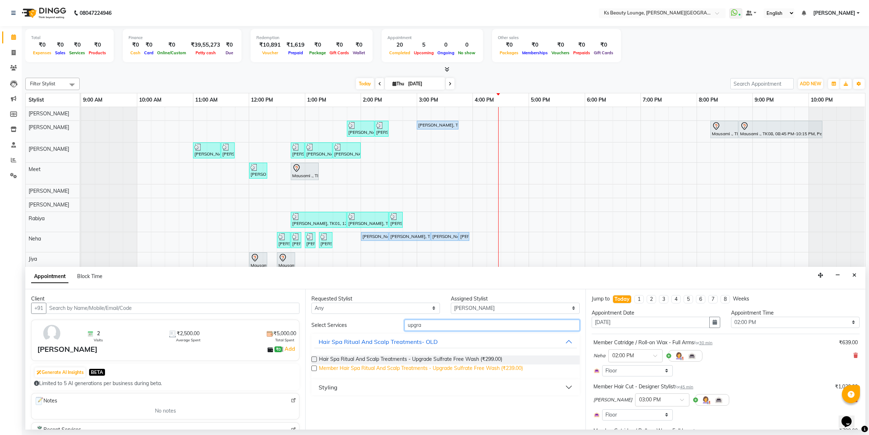
type input "upgra"
click at [491, 368] on span "Member Hair Spa Ritual And Scalp Treatments - Upgrade Sulfrate Free Wash (₹239.…" at bounding box center [421, 369] width 204 height 9
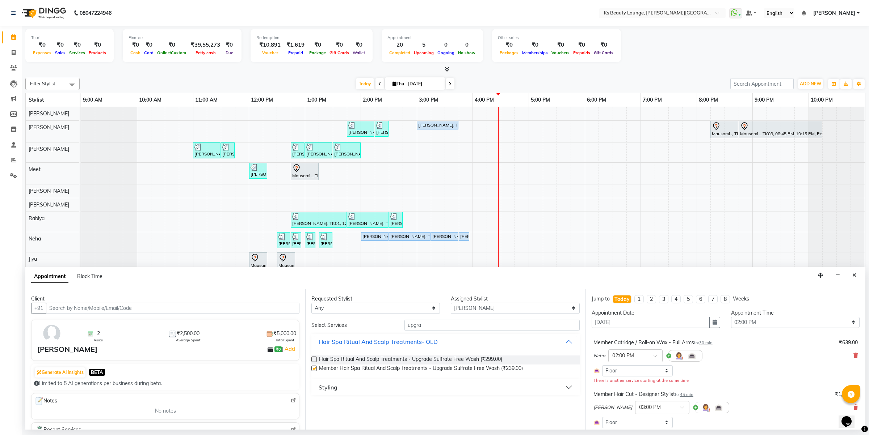
checkbox input "false"
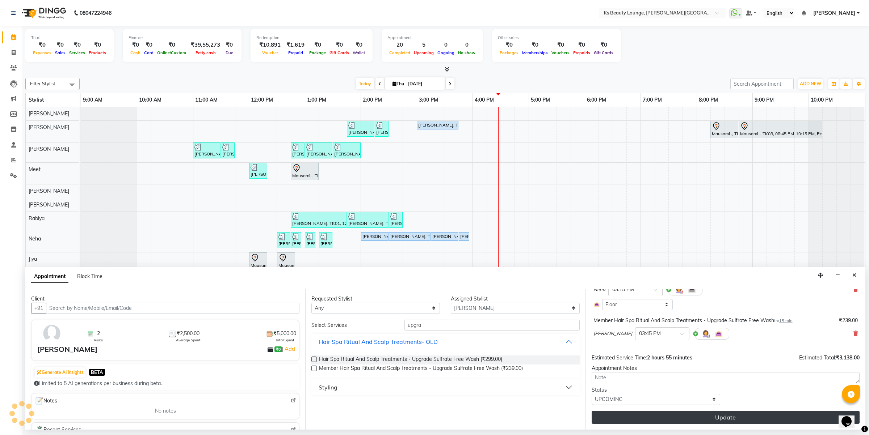
click at [737, 419] on button "Update" at bounding box center [725, 417] width 268 height 13
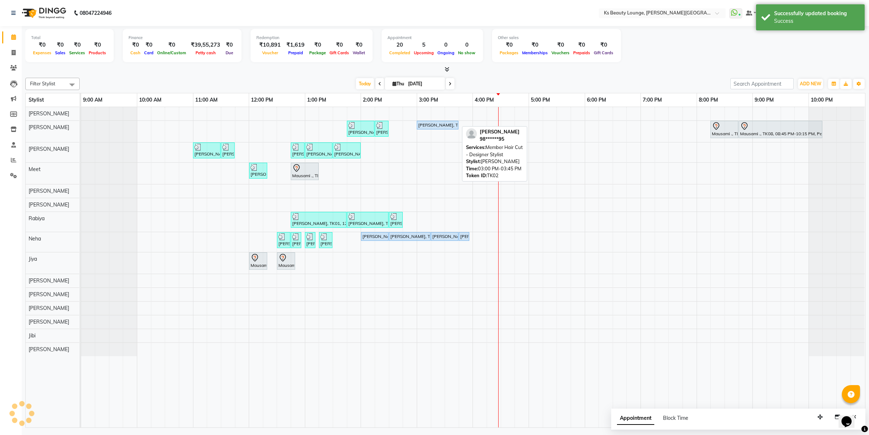
click at [427, 126] on div "[PERSON_NAME], TK02, 03:00 PM-03:45 PM, Member Hair Cut - Designer Stylist" at bounding box center [437, 125] width 40 height 7
select select "5"
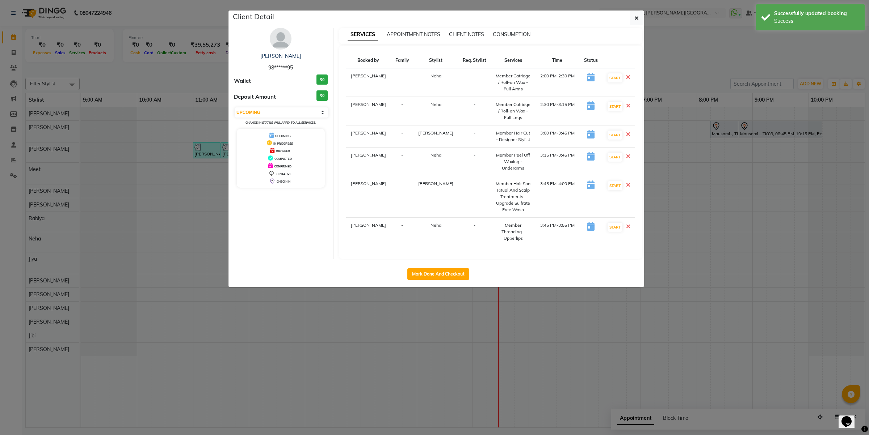
click at [496, 301] on ngb-modal-window "Client Detail [PERSON_NAME] 98******95 Wallet ₹0 Deposit Amount ₹0 Select IN SE…" at bounding box center [434, 217] width 869 height 435
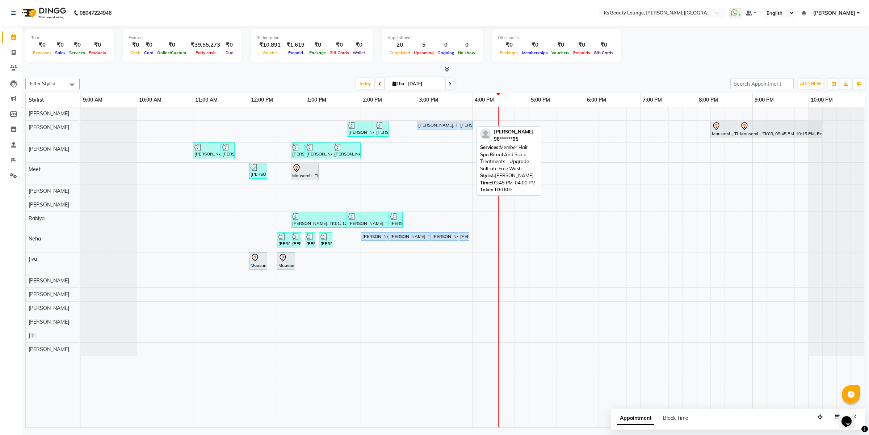
click at [464, 125] on div "[PERSON_NAME], TK02, 03:45 PM-04:00 PM, Member Hair Spa Ritual And Scalp Treatm…" at bounding box center [465, 125] width 12 height 7
select select "5"
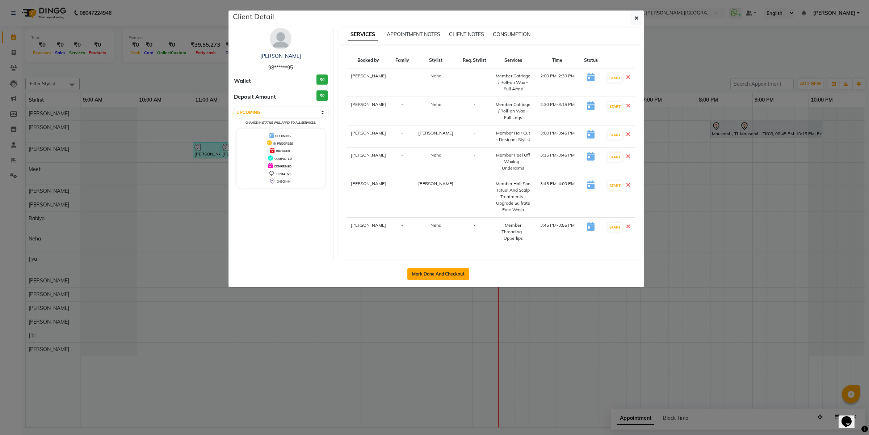
click at [460, 269] on button "Mark Done And Checkout" at bounding box center [438, 275] width 62 height 12
select select "4411"
select select "service"
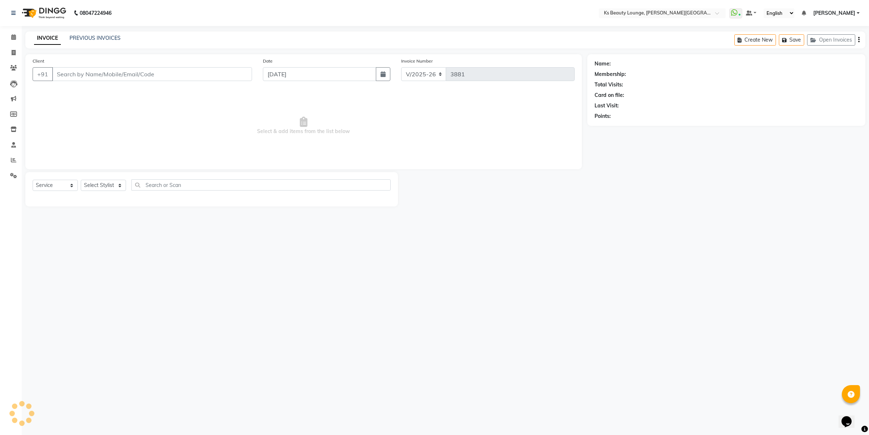
type input "98******95"
select select "58074"
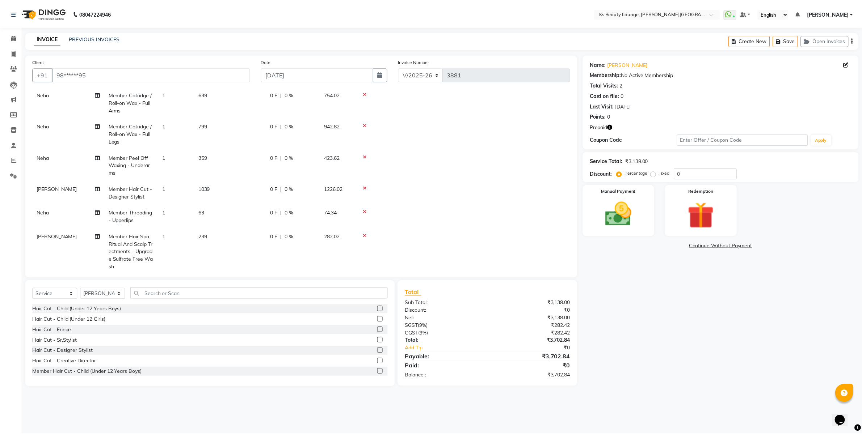
scroll to position [50, 0]
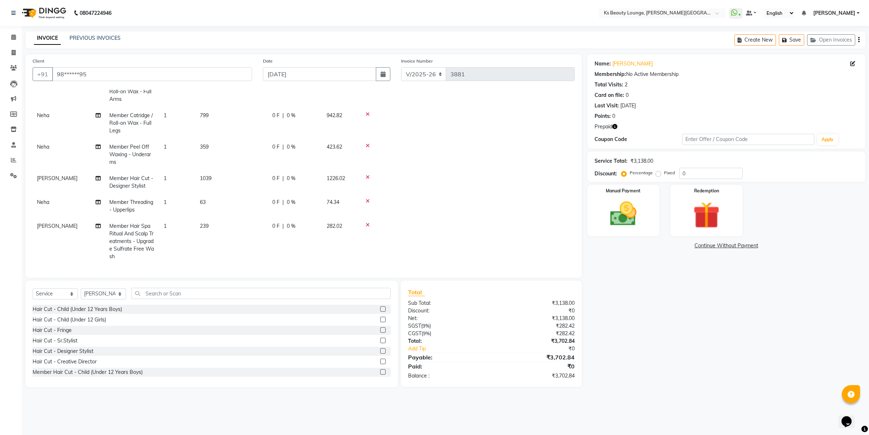
click at [859, 40] on icon "button" at bounding box center [858, 40] width 1 height 0
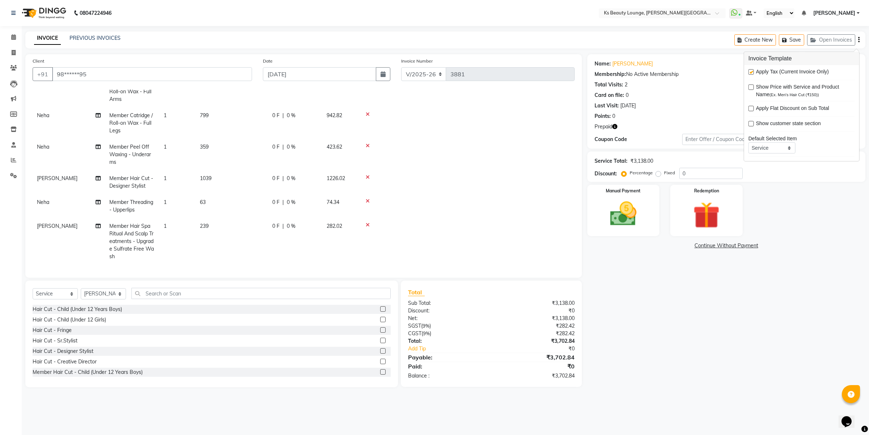
click at [752, 71] on label at bounding box center [750, 71] width 5 height 5
click at [752, 71] on input "checkbox" at bounding box center [750, 72] width 5 height 5
checkbox input "false"
click at [743, 149] on div "Name: [PERSON_NAME] Membership: No Active Membership Total Visits: 2 Card on fi…" at bounding box center [728, 220] width 283 height 333
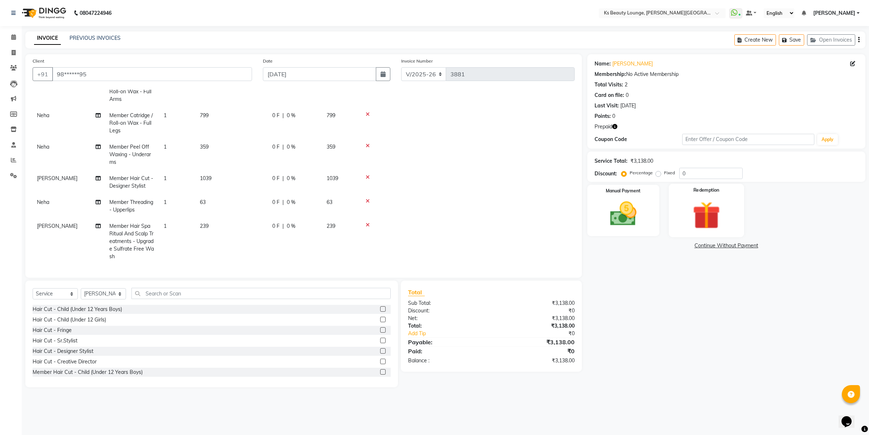
drag, startPoint x: 694, startPoint y: 192, endPoint x: 699, endPoint y: 198, distance: 7.7
click at [695, 192] on label "Redemption" at bounding box center [706, 190] width 26 height 7
drag, startPoint x: 759, startPoint y: 244, endPoint x: 762, endPoint y: 251, distance: 7.9
click at [759, 244] on span "Prepaid 1" at bounding box center [765, 247] width 24 height 8
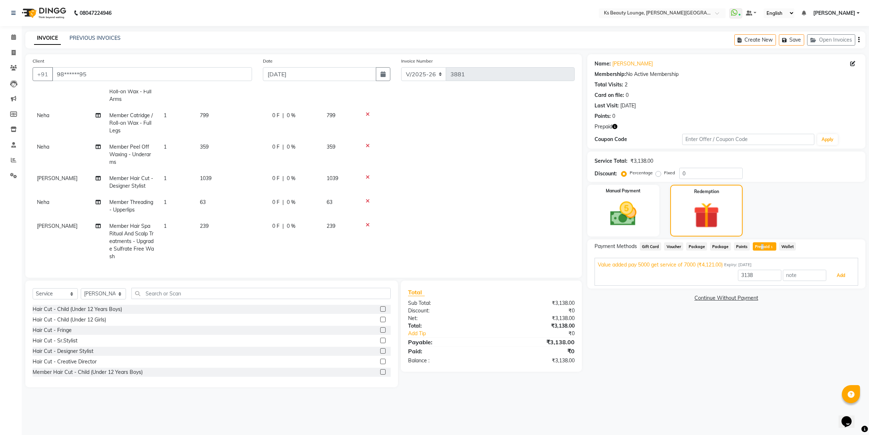
drag, startPoint x: 845, startPoint y: 273, endPoint x: 845, endPoint y: 281, distance: 8.0
click at [845, 274] on button "Add" at bounding box center [840, 276] width 26 height 12
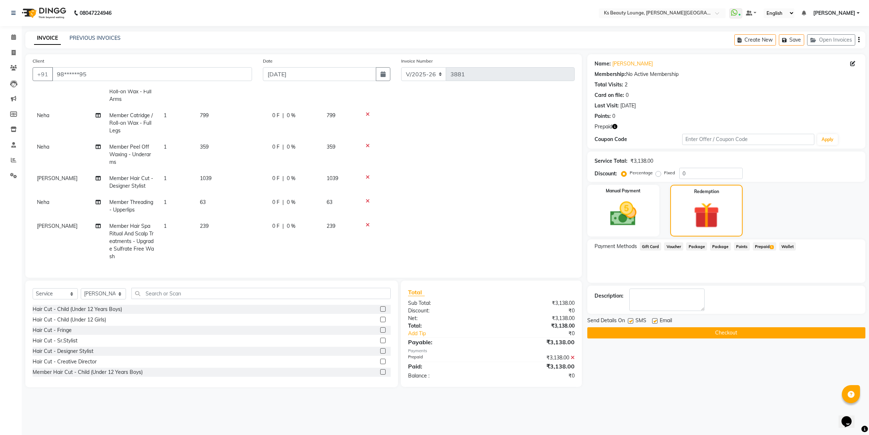
drag, startPoint x: 699, startPoint y: 319, endPoint x: 702, endPoint y: 333, distance: 14.1
click at [700, 321] on div "Send Details On SMS Email" at bounding box center [726, 321] width 278 height 9
click at [703, 333] on button "Checkout" at bounding box center [726, 333] width 278 height 11
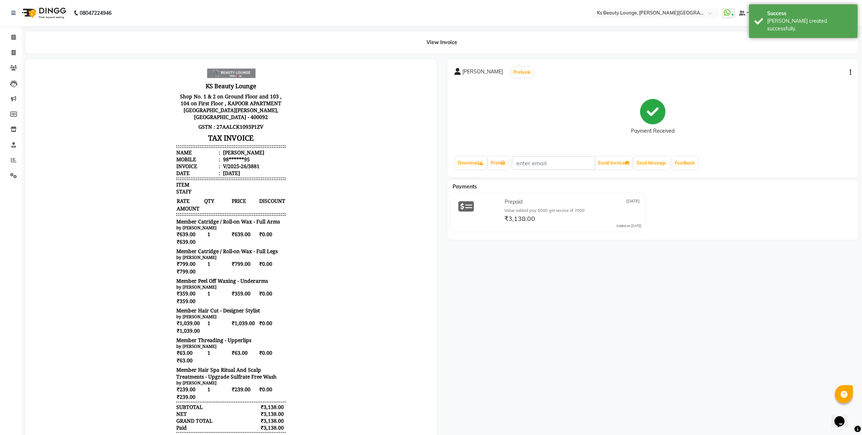
scroll to position [53, 0]
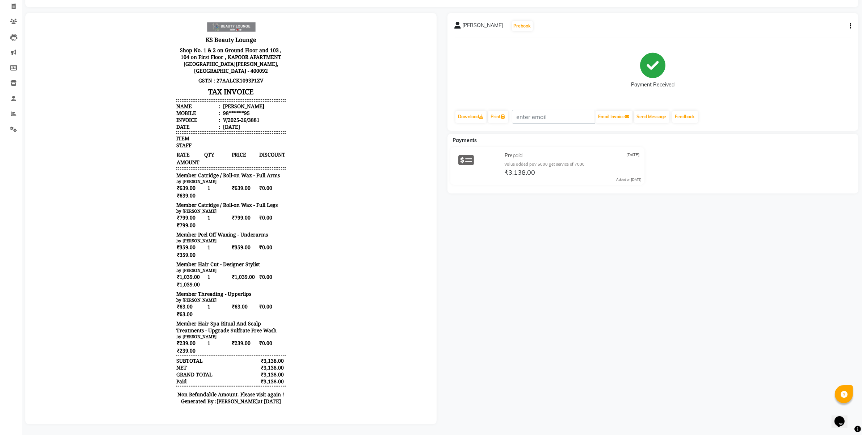
click at [850, 26] on icon "button" at bounding box center [850, 26] width 1 height 0
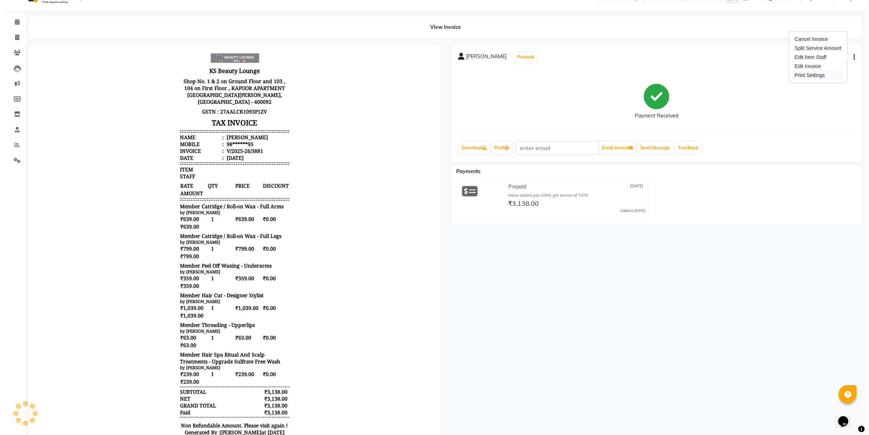
scroll to position [0, 0]
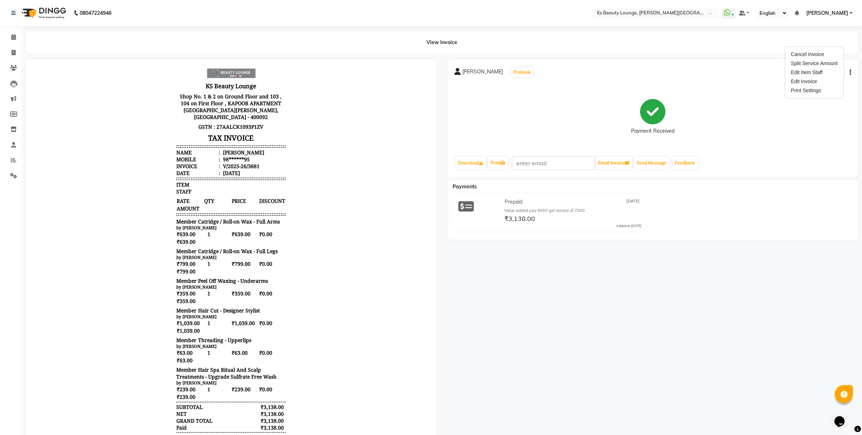
click at [841, 8] on ul "WhatsApp Status ✕ Status: Connected Most Recent Message: [DATE] 03:25 PM Recent…" at bounding box center [789, 13] width 134 height 10
click at [837, 15] on span "[PERSON_NAME]" at bounding box center [827, 13] width 42 height 8
click at [809, 51] on link "Sign out" at bounding box center [815, 49] width 66 height 11
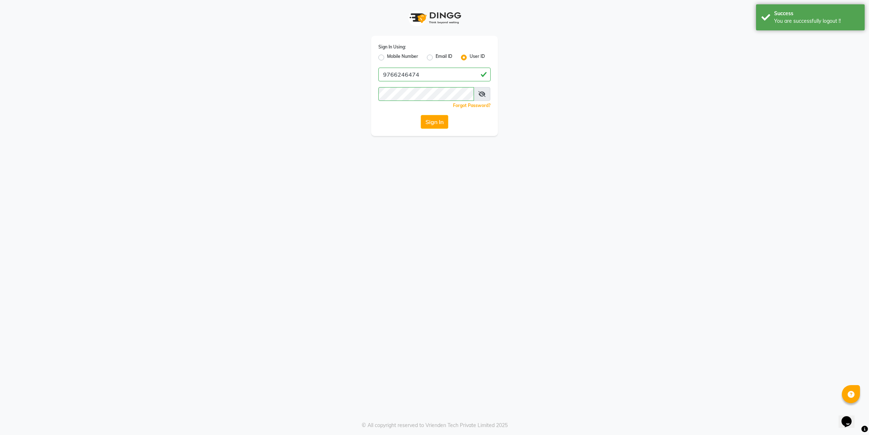
click at [469, 57] on label "User ID" at bounding box center [476, 57] width 15 height 9
click at [469, 57] on input "User ID" at bounding box center [471, 55] width 5 height 5
click at [429, 78] on input "Username" at bounding box center [434, 75] width 112 height 14
type input "[PERSON_NAME]"
click at [433, 129] on div "Sign In Using: Mobile Number Email ID User ID [PERSON_NAME] Remember me Forgot …" at bounding box center [434, 86] width 127 height 100
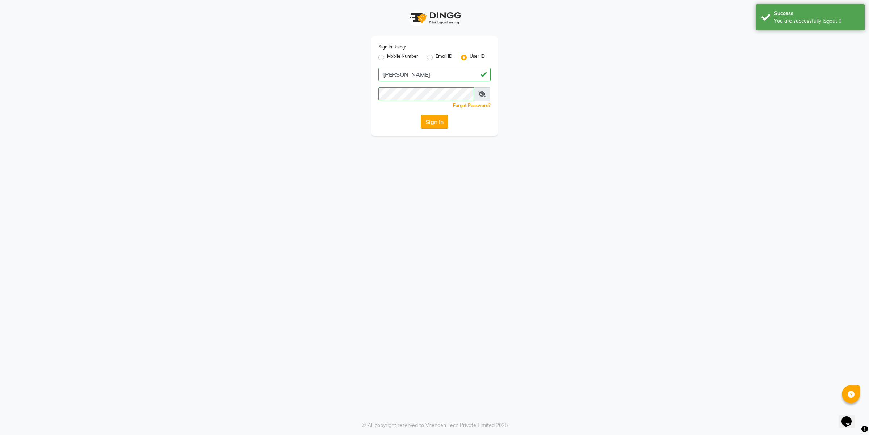
click at [435, 120] on button "Sign In" at bounding box center [435, 122] width 28 height 14
